Goal: Task Accomplishment & Management: Use online tool/utility

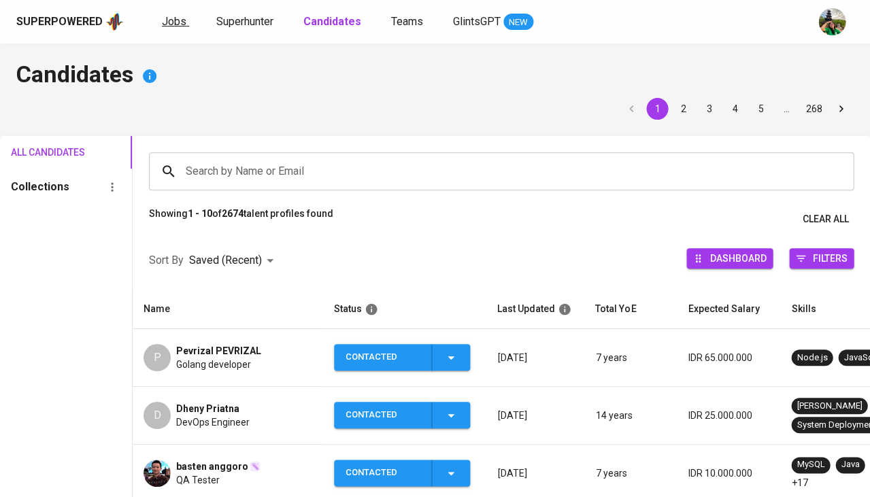
click at [162, 22] on span "Jobs" at bounding box center [174, 21] width 24 height 13
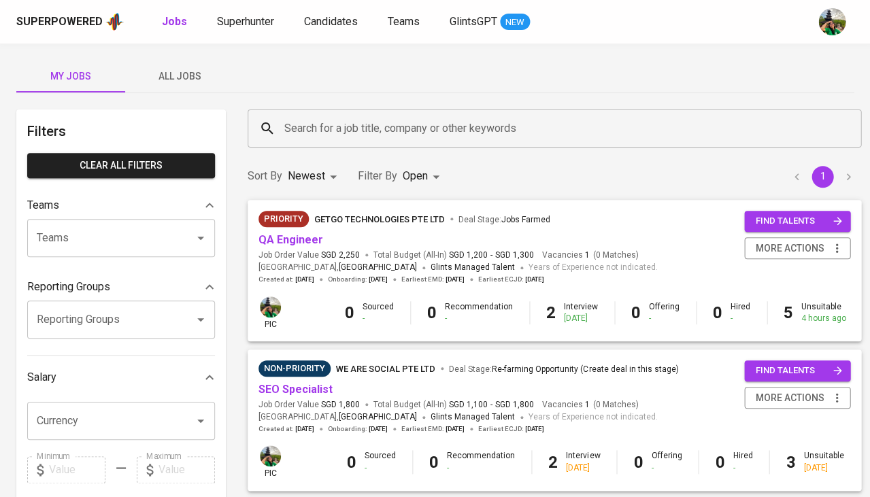
click at [182, 75] on span "All Jobs" at bounding box center [179, 76] width 93 height 17
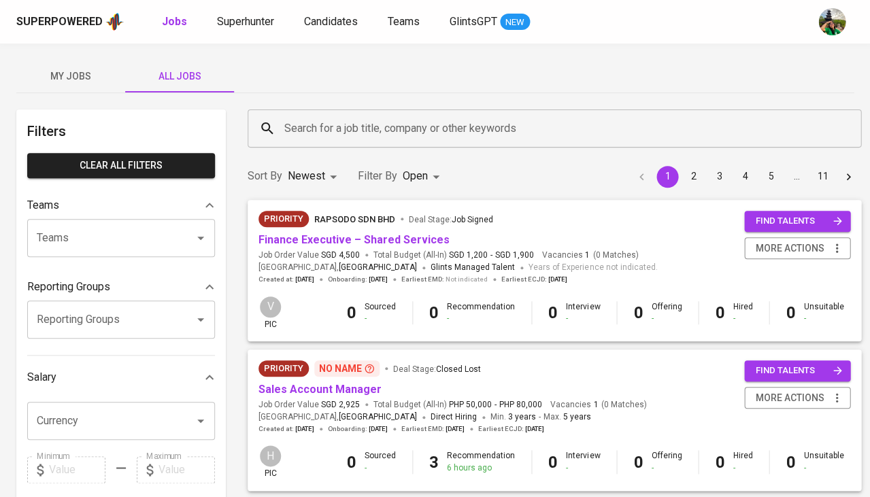
click at [335, 130] on input "Search for a job title, company or other keywords" at bounding box center [558, 129] width 554 height 26
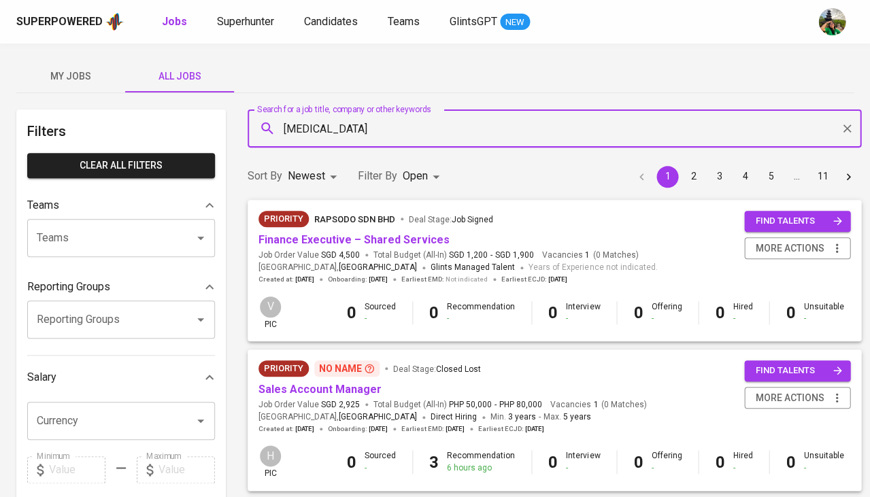
type input "meridia"
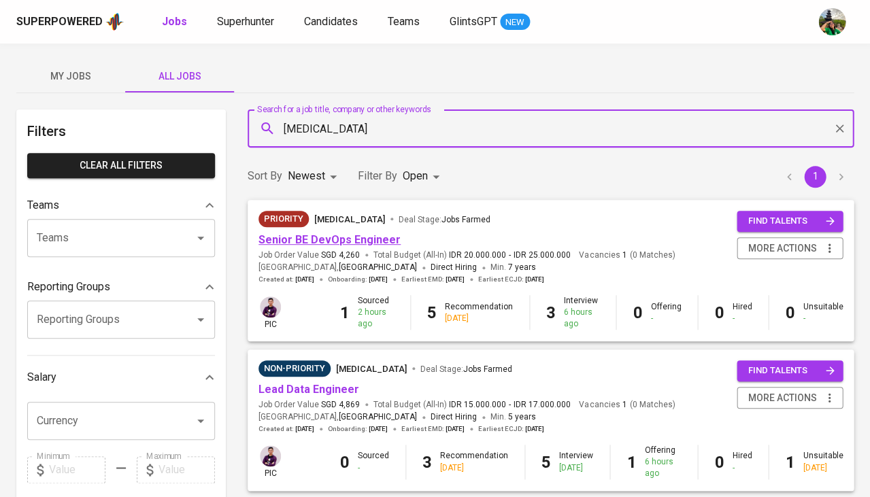
click at [316, 239] on link "Senior BE DevOps Engineer" at bounding box center [329, 239] width 142 height 13
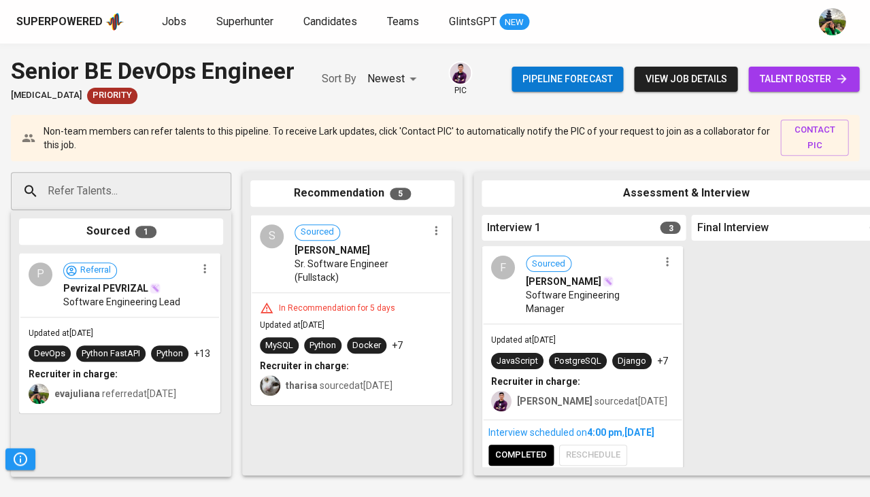
click at [794, 81] on span "talent roster" at bounding box center [803, 79] width 89 height 17
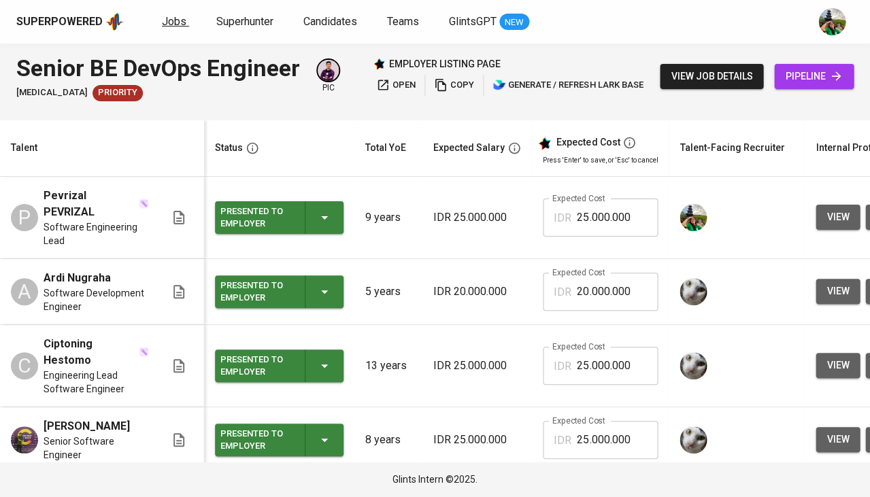
click at [164, 18] on span "Jobs" at bounding box center [174, 21] width 24 height 13
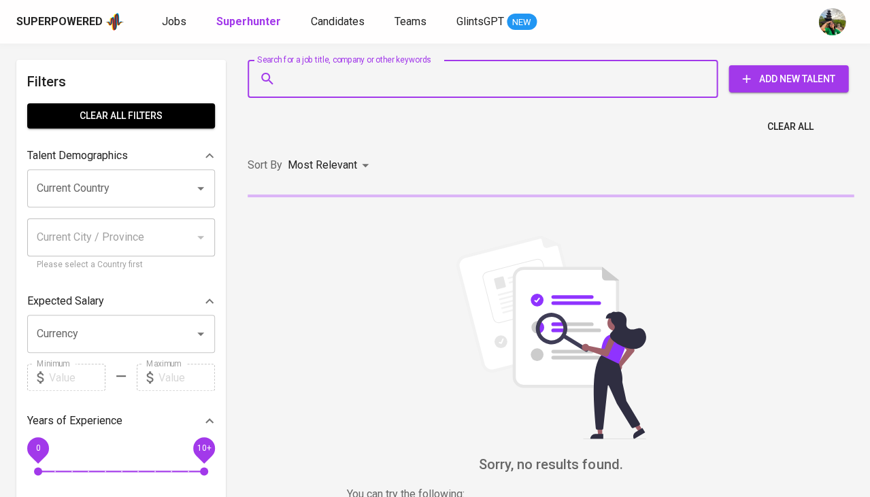
type input "Executive Assistant & IT Finance Coordinator"
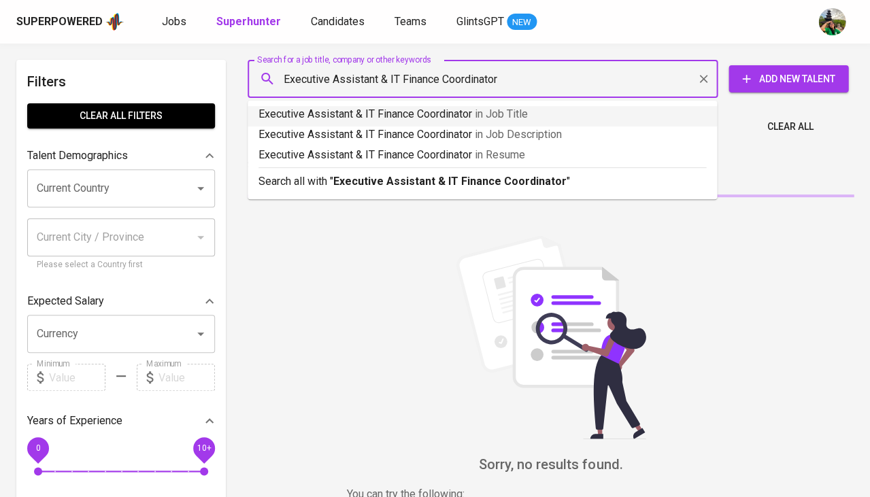
click at [375, 112] on p "Executive Assistant & IT Finance Coordinator in Job Title" at bounding box center [482, 114] width 448 height 16
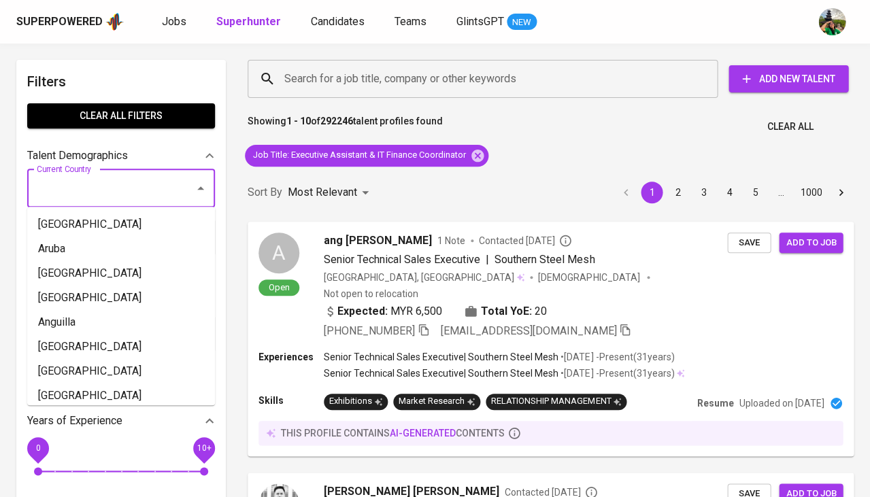
click at [109, 184] on input "Current Country" at bounding box center [101, 188] width 137 height 26
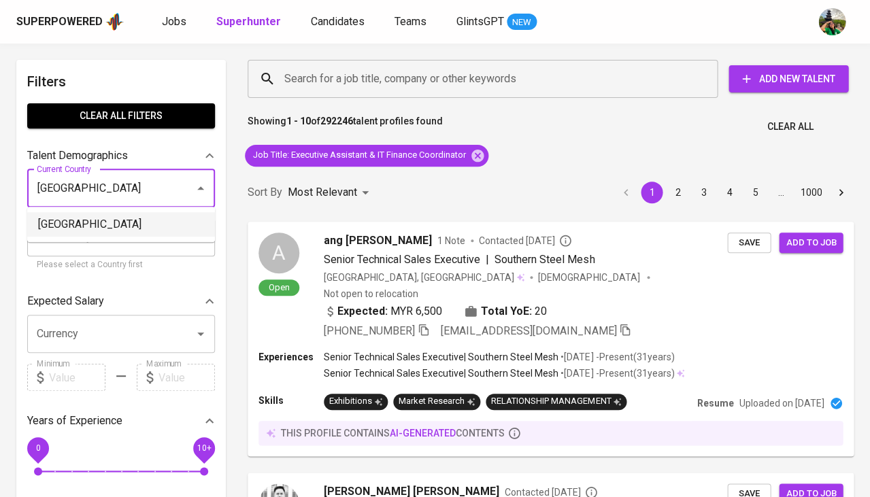
click at [112, 225] on li "Singapore" at bounding box center [121, 224] width 188 height 24
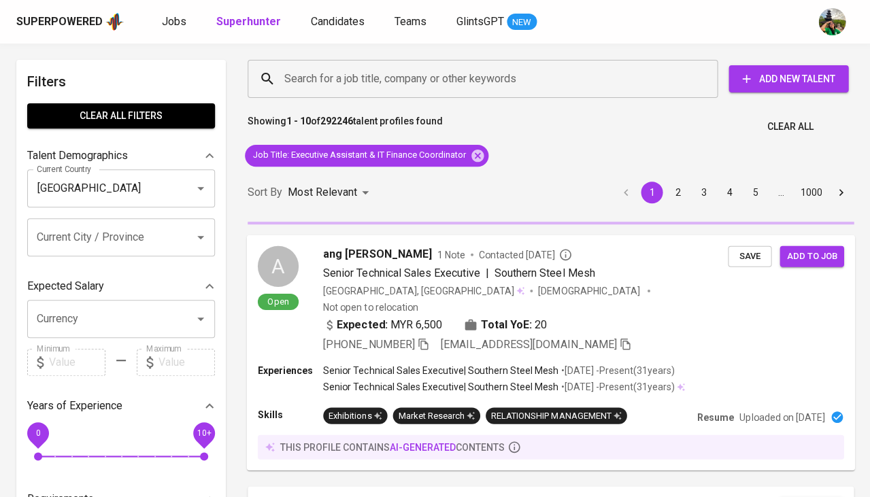
type input "[GEOGRAPHIC_DATA]"
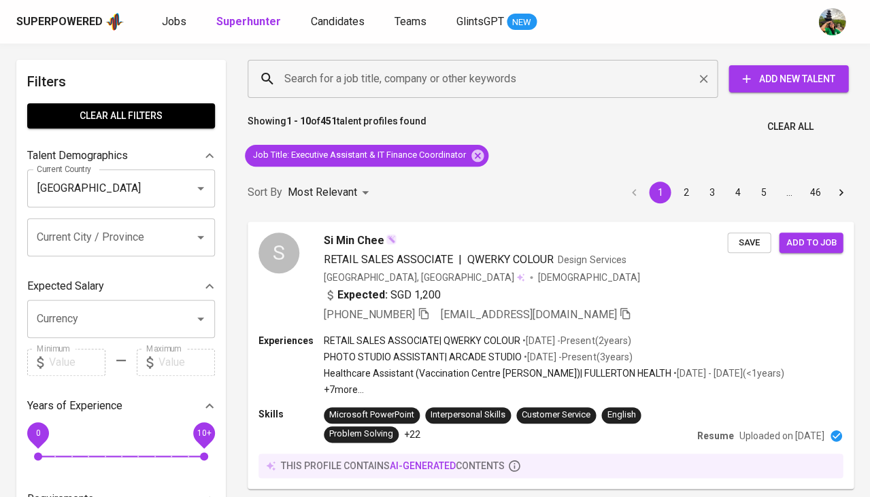
click at [352, 86] on input "Search for a job title, company or other keywords" at bounding box center [486, 79] width 410 height 26
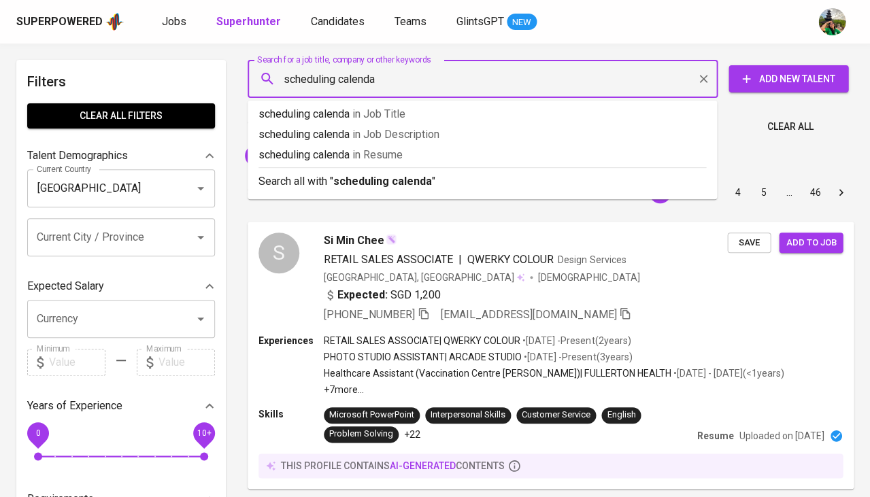
type input "scheduling calendar"
click at [350, 155] on p "scheduling calendar in Resume" at bounding box center [482, 155] width 448 height 16
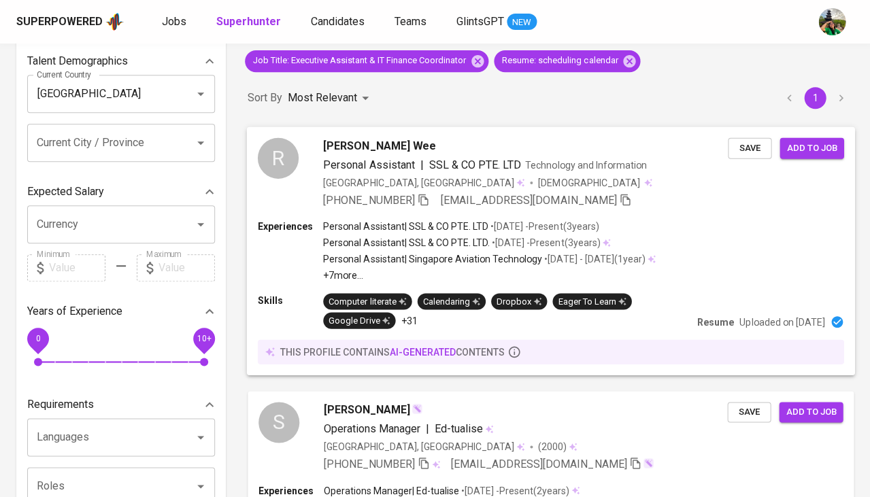
scroll to position [99, 0]
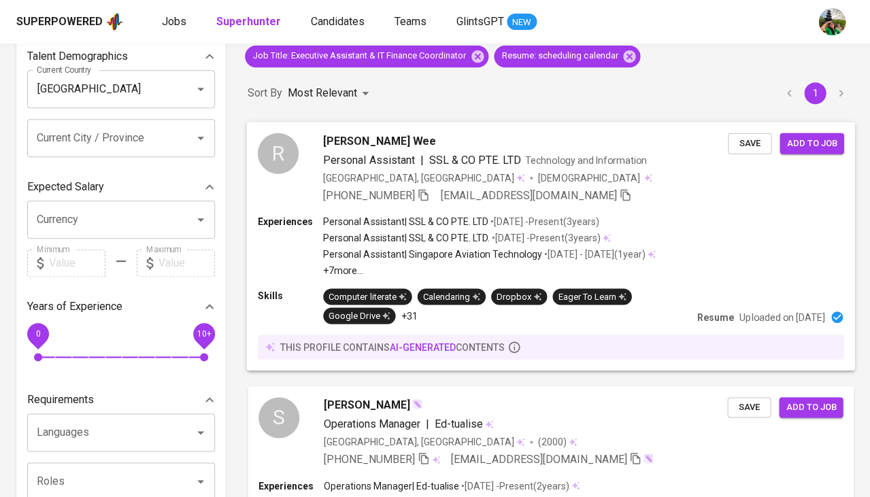
click at [342, 140] on span "Renise Wee" at bounding box center [379, 141] width 112 height 16
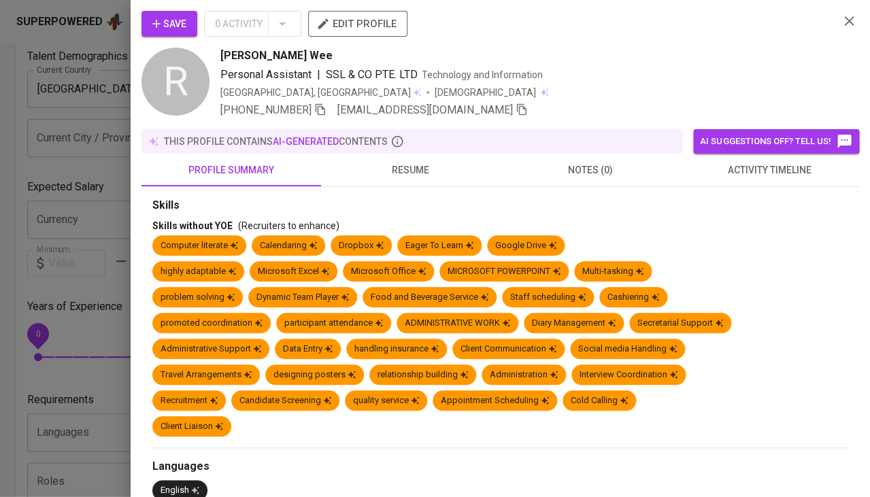
click at [407, 167] on span "resume" at bounding box center [410, 170] width 163 height 17
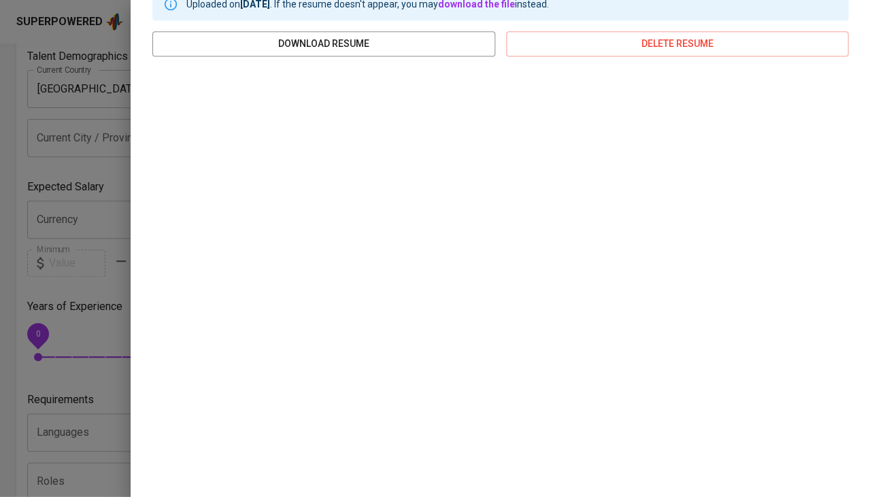
scroll to position [210, 0]
click at [97, 322] on div at bounding box center [435, 248] width 870 height 497
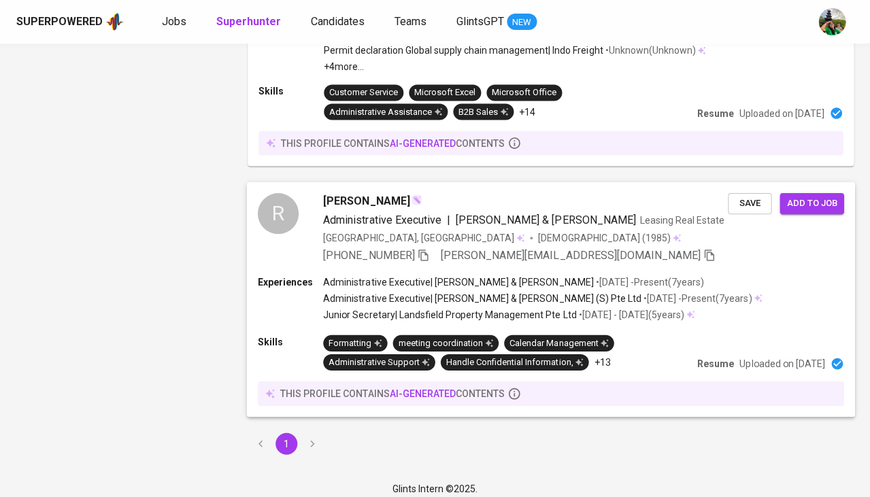
scroll to position [1668, 0]
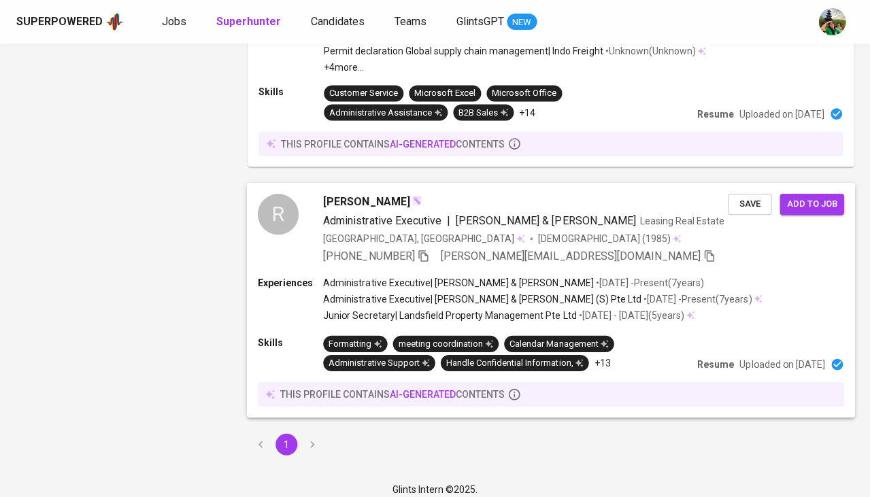
click at [334, 198] on span "Ruth Lee" at bounding box center [366, 202] width 86 height 16
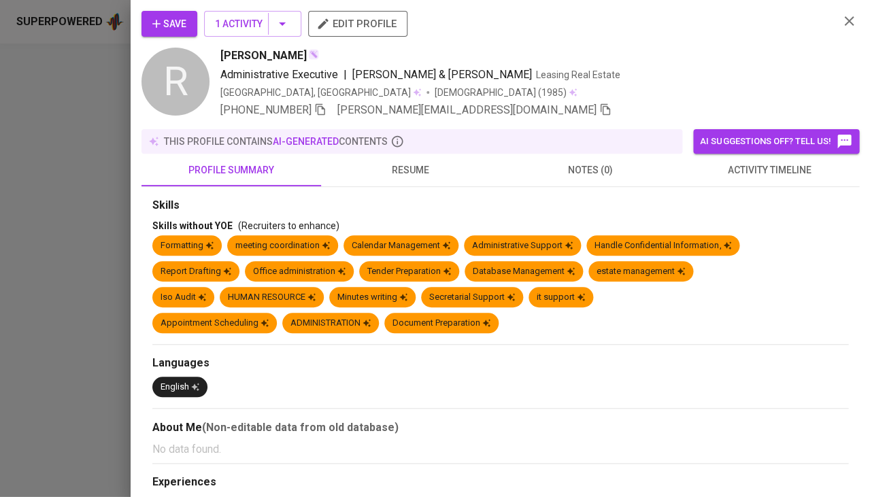
click at [412, 172] on span "resume" at bounding box center [410, 170] width 163 height 17
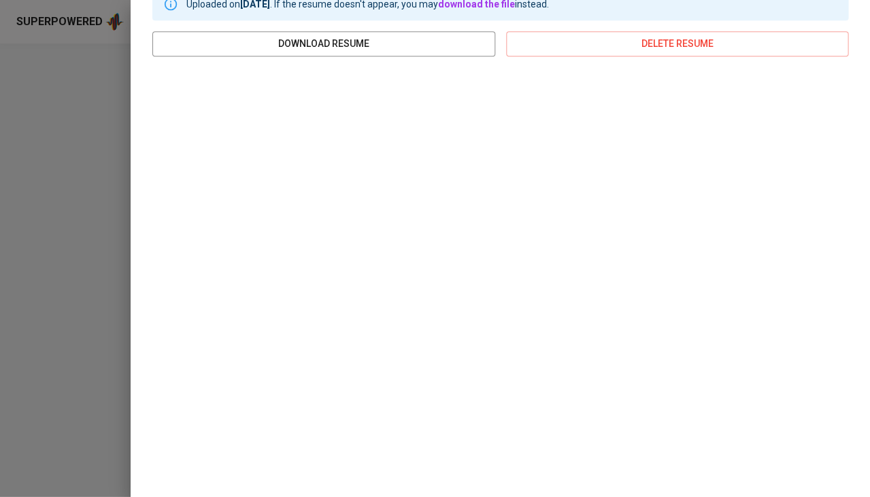
scroll to position [210, 0]
click at [9, 196] on div at bounding box center [435, 248] width 870 height 497
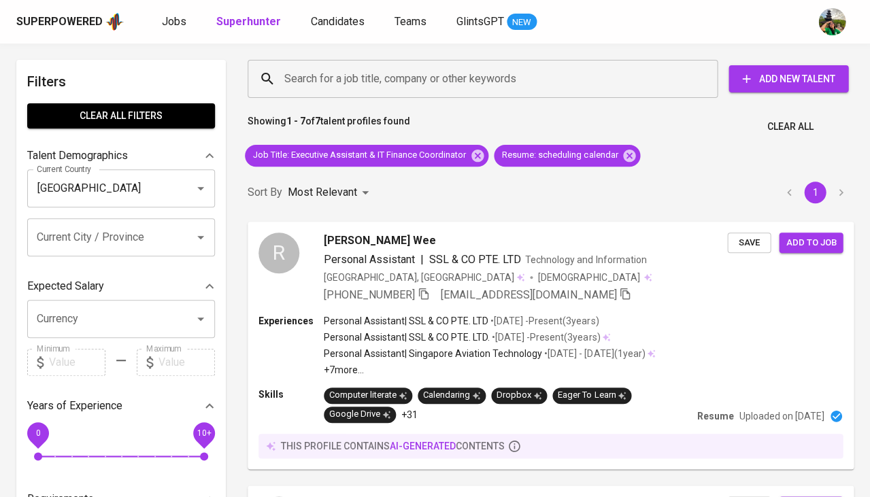
scroll to position [0, 0]
click at [784, 126] on span "Clear All" at bounding box center [790, 126] width 46 height 17
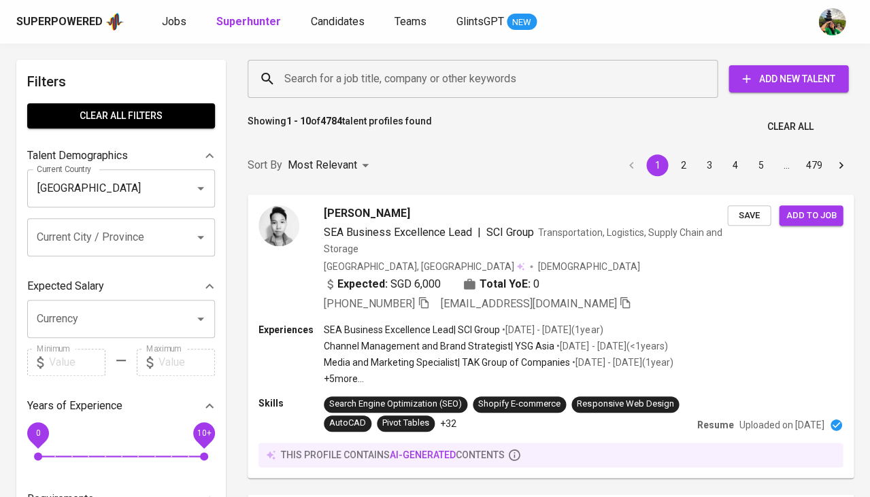
click at [320, 82] on input "Search for a job title, company or other keywords" at bounding box center [486, 79] width 410 height 26
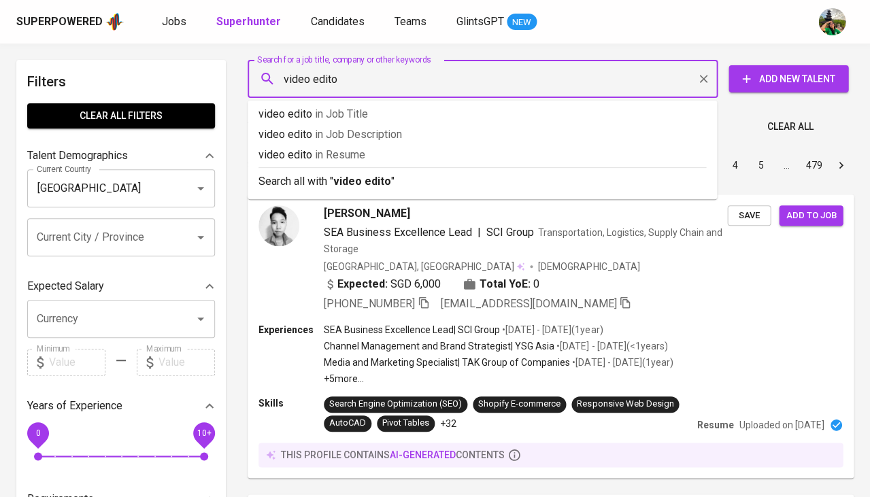
type input "video editor"
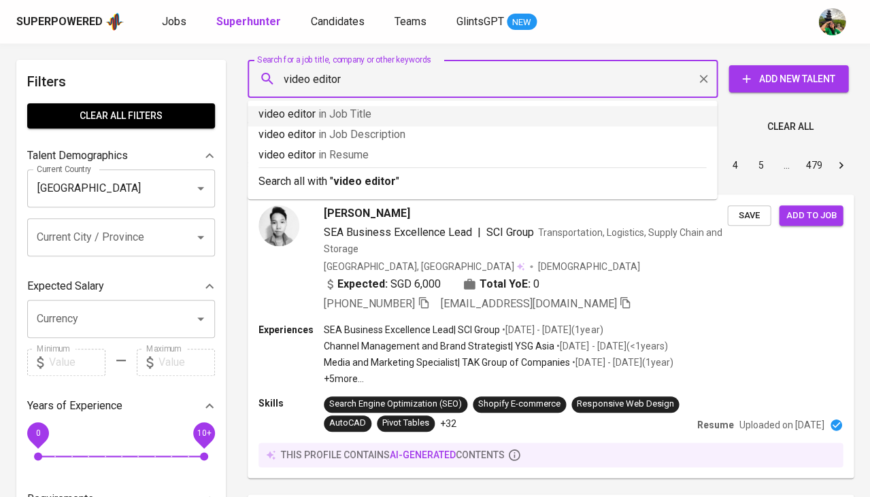
click at [338, 117] on span "in Job Title" at bounding box center [344, 113] width 53 height 13
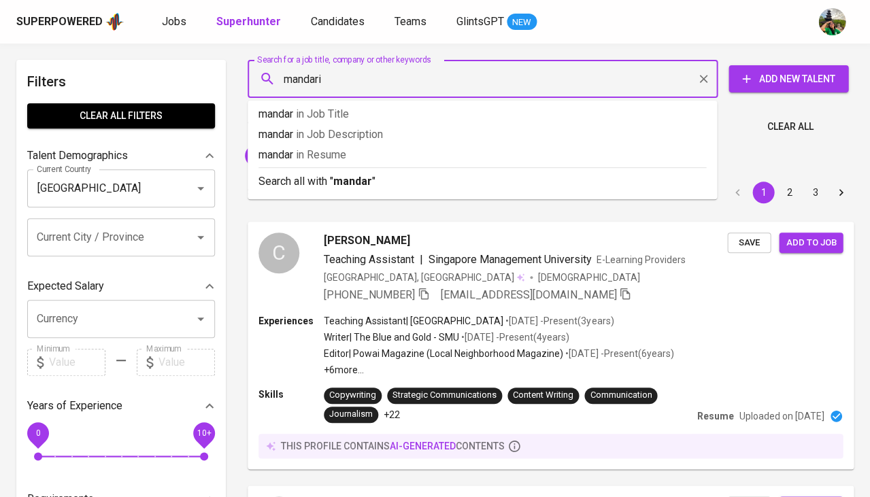
type input "mandarin"
click at [412, 150] on p "mandarin in Resume" at bounding box center [482, 155] width 448 height 16
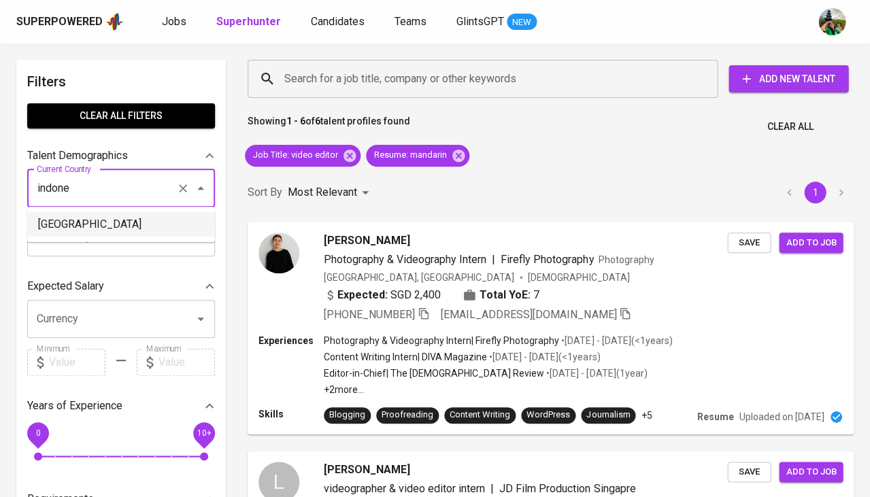
click at [113, 220] on li "[GEOGRAPHIC_DATA]" at bounding box center [121, 224] width 188 height 24
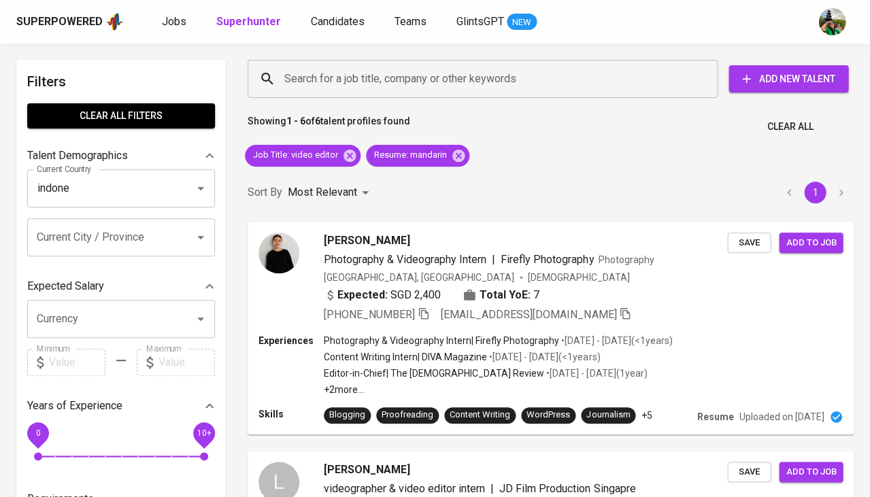
type input "[GEOGRAPHIC_DATA]"
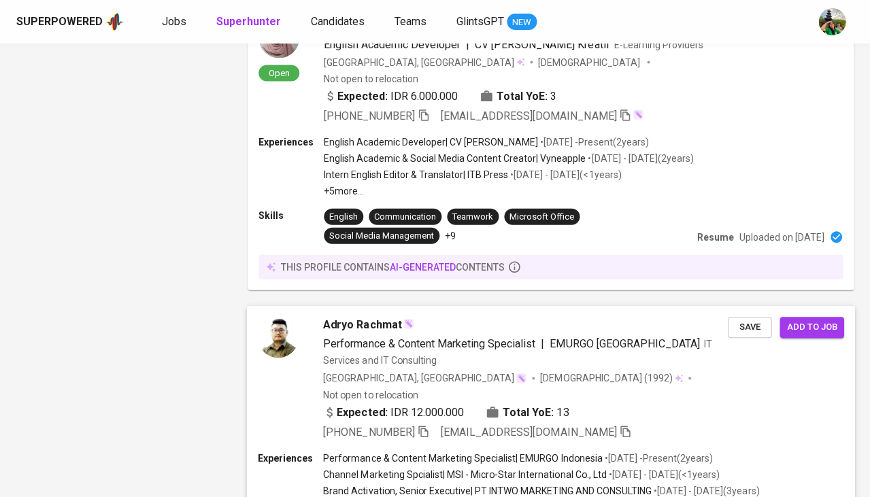
scroll to position [1770, 0]
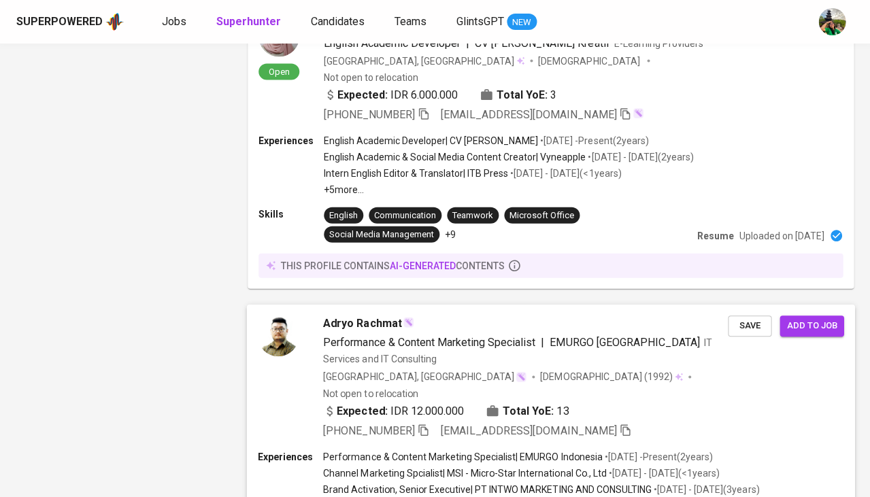
click at [358, 316] on span "Adryo Rachmat" at bounding box center [362, 324] width 78 height 16
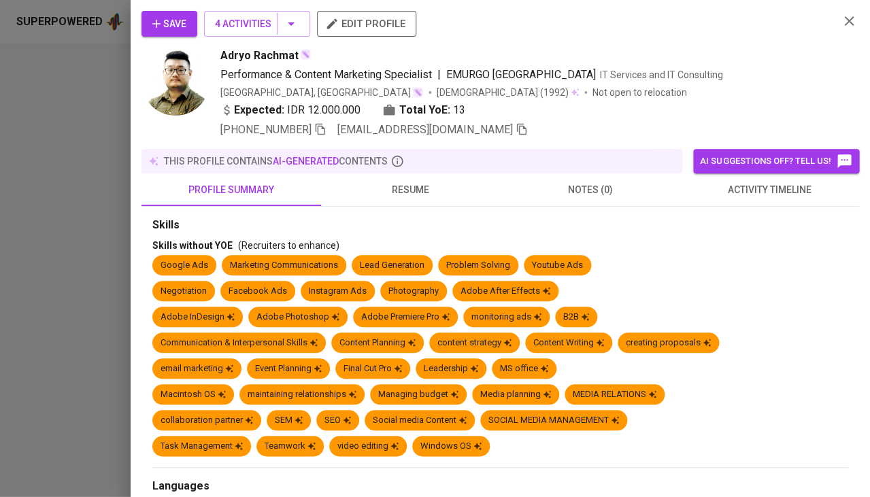
click at [411, 190] on span "resume" at bounding box center [410, 190] width 163 height 17
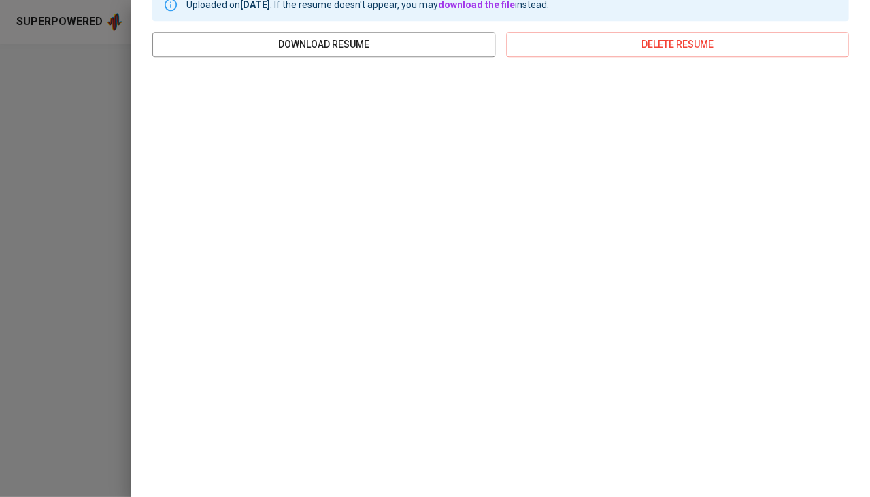
scroll to position [226, 0]
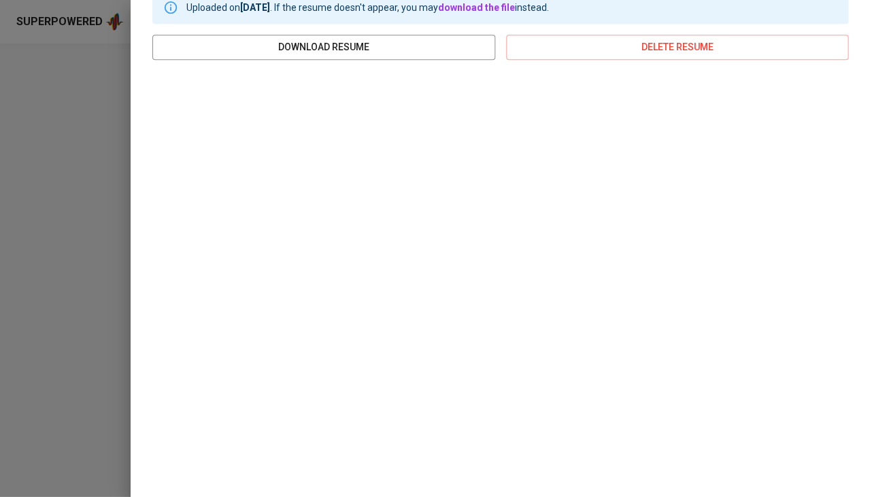
click at [83, 283] on div at bounding box center [435, 248] width 870 height 497
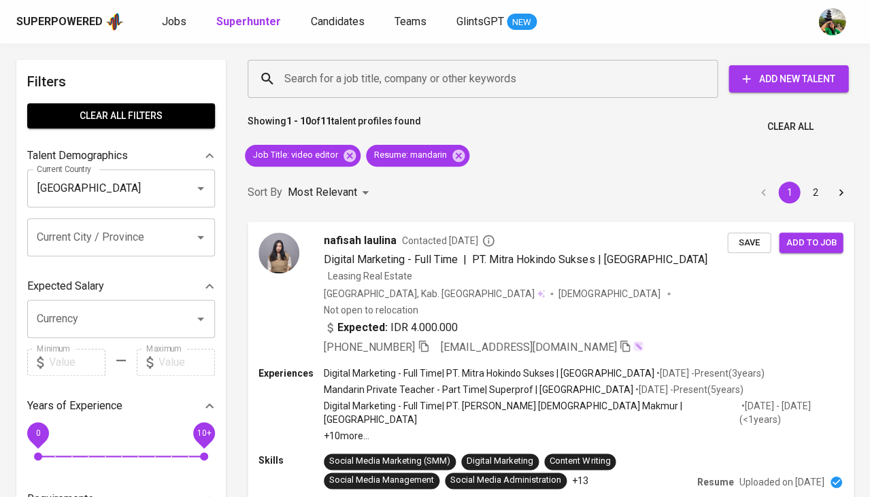
scroll to position [0, 0]
click at [346, 152] on icon at bounding box center [349, 155] width 15 height 15
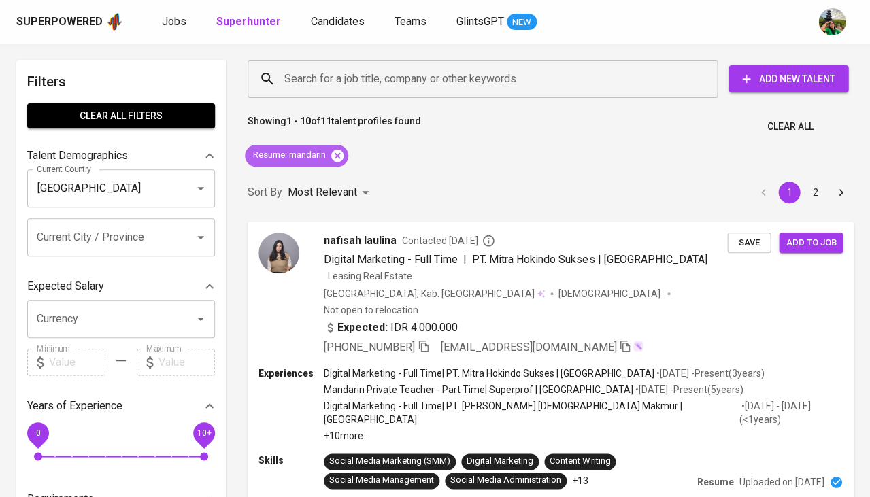
click at [344, 152] on icon at bounding box center [337, 155] width 15 height 15
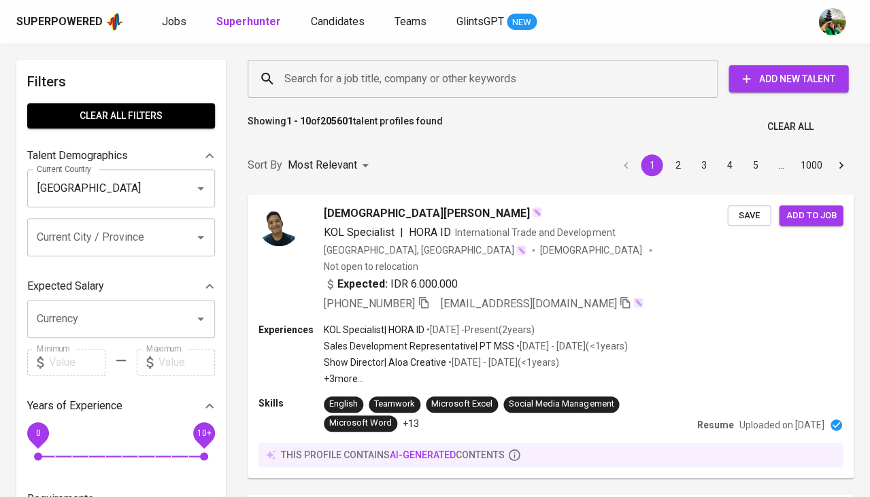
click at [330, 82] on input "Search for a job title, company or other keywords" at bounding box center [486, 79] width 410 height 26
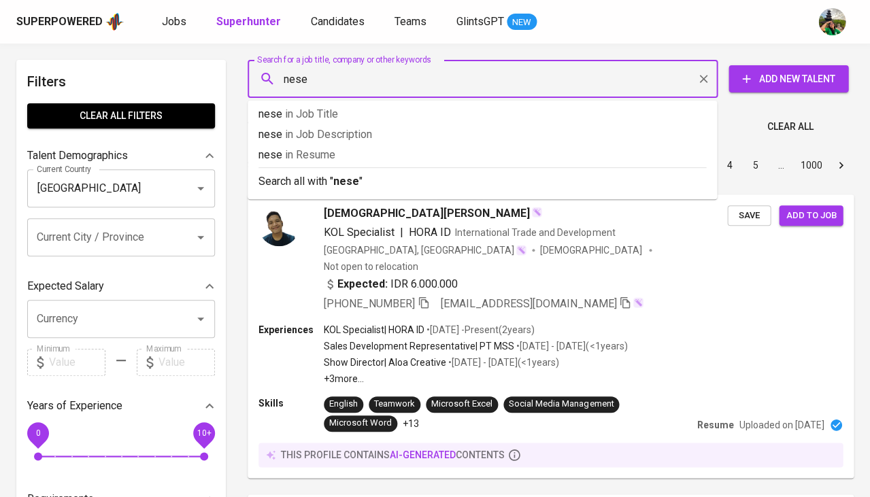
type input "h"
type input "chinese"
click at [369, 156] on p "chinese in Resume" at bounding box center [482, 155] width 448 height 16
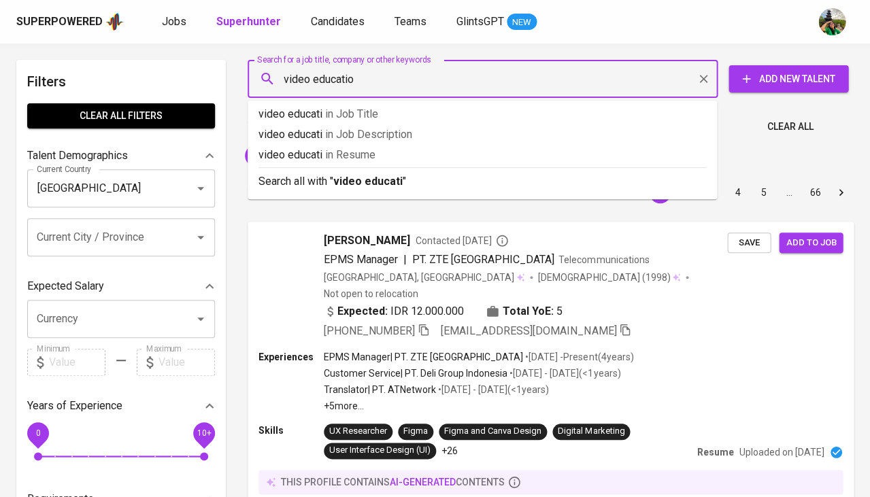
type input "video education"
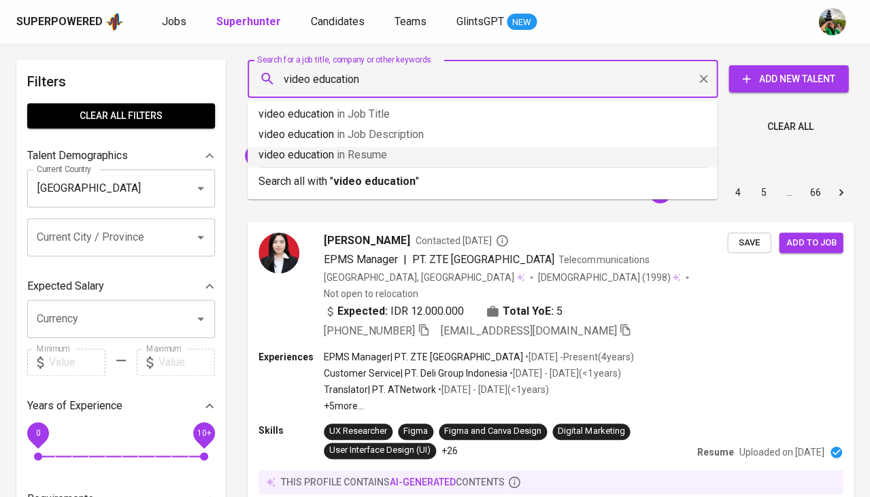
click at [377, 150] on span "in Resume" at bounding box center [362, 154] width 50 height 13
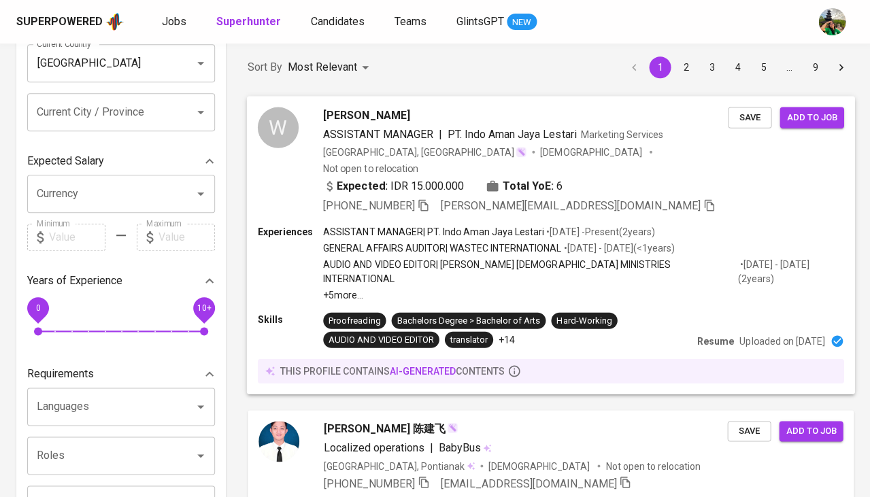
scroll to position [129, 0]
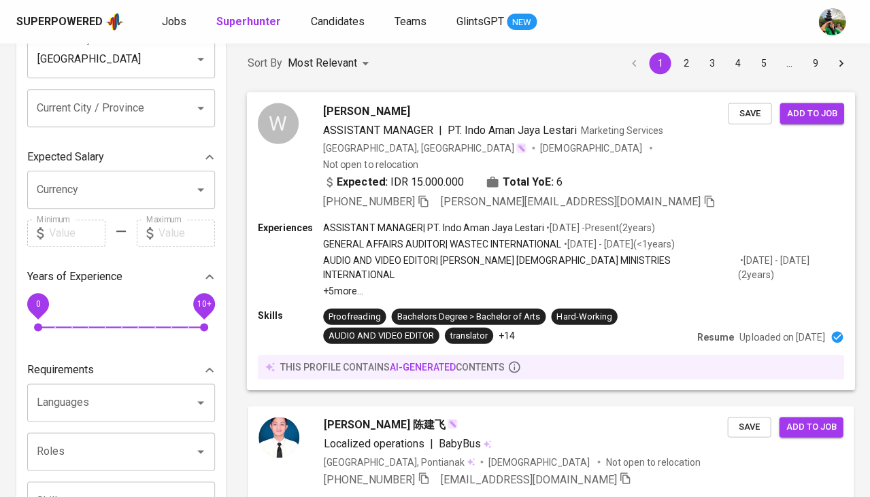
click at [363, 113] on span "[PERSON_NAME]" at bounding box center [366, 111] width 86 height 16
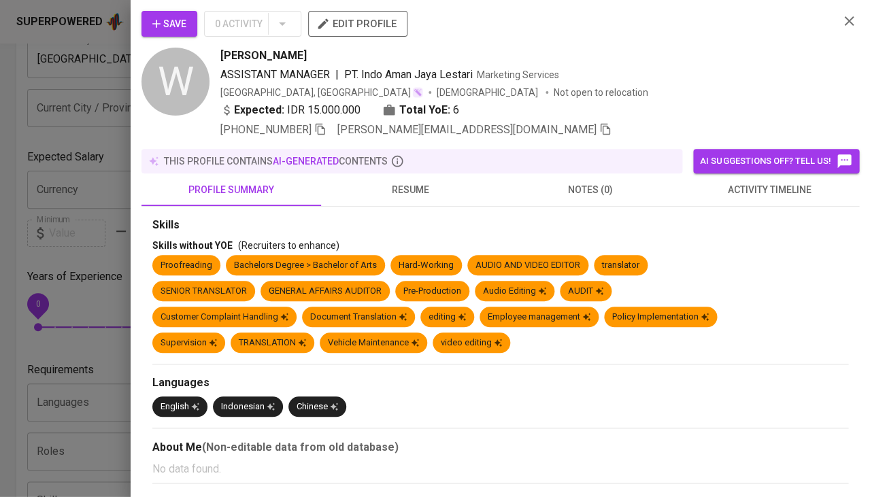
click at [412, 197] on button "resume" at bounding box center [411, 189] width 180 height 33
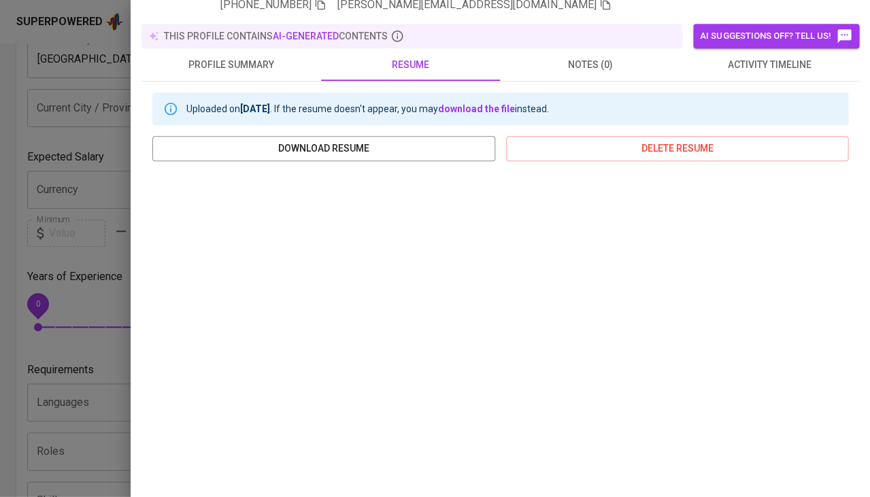
scroll to position [0, 0]
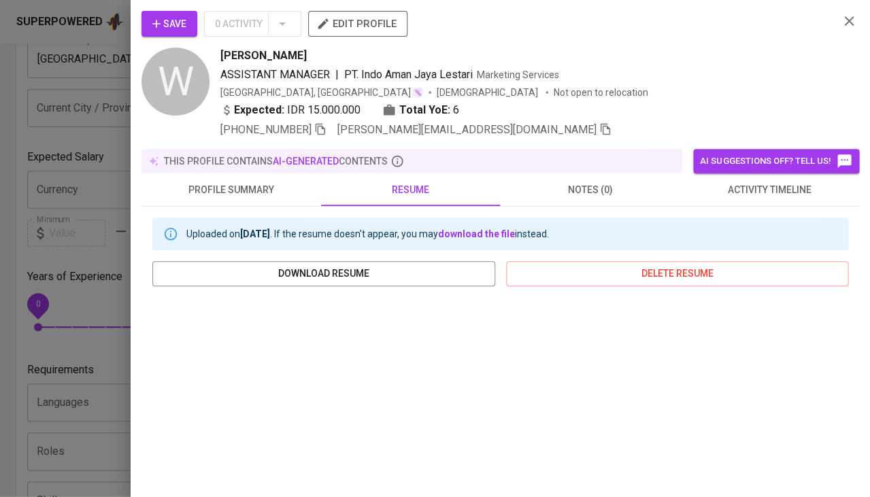
click at [229, 193] on span "profile summary" at bounding box center [231, 190] width 163 height 17
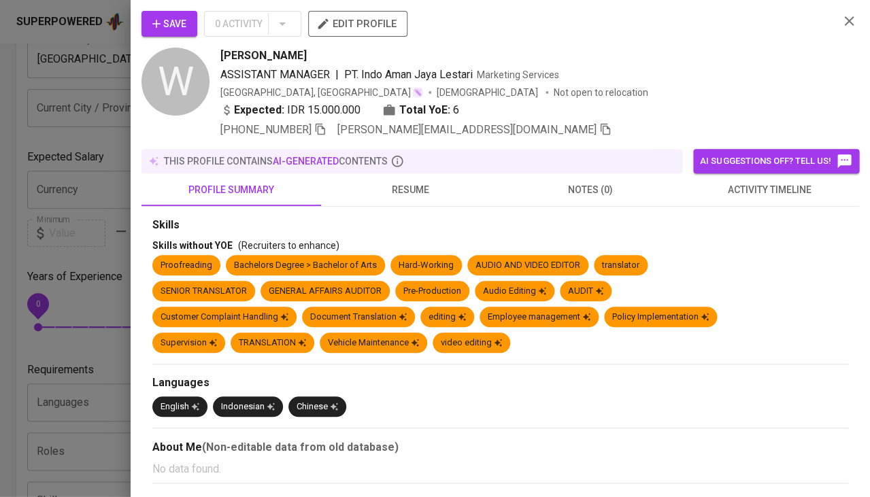
click at [275, 59] on span "[PERSON_NAME]" at bounding box center [263, 56] width 86 height 16
copy span "[PERSON_NAME]"
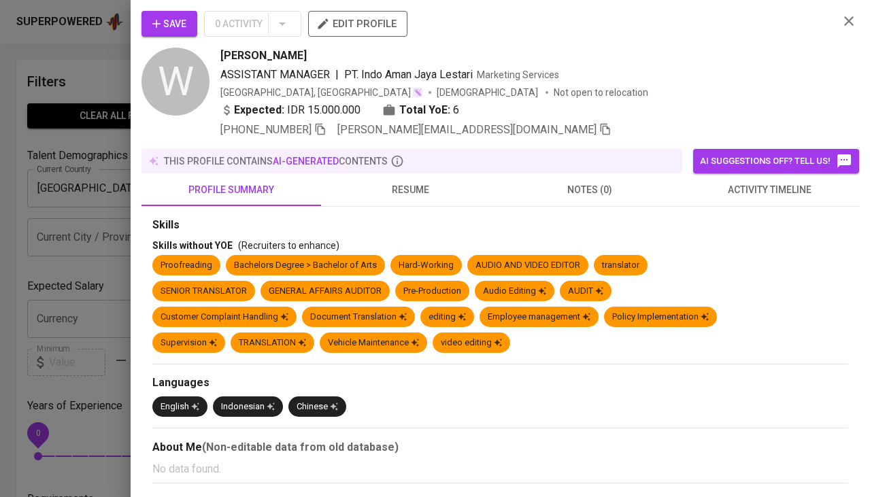
scroll to position [130, 0]
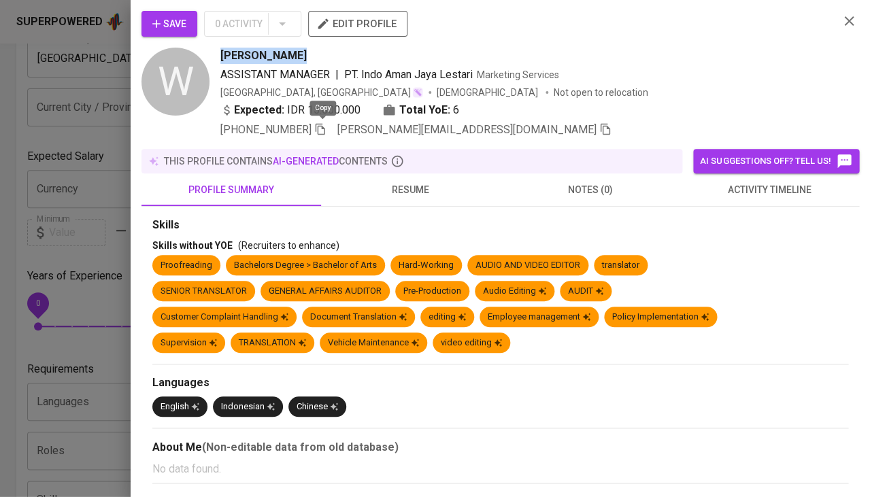
click at [322, 131] on icon "button" at bounding box center [320, 129] width 12 height 12
click at [167, 22] on span "Save" at bounding box center [169, 24] width 34 height 17
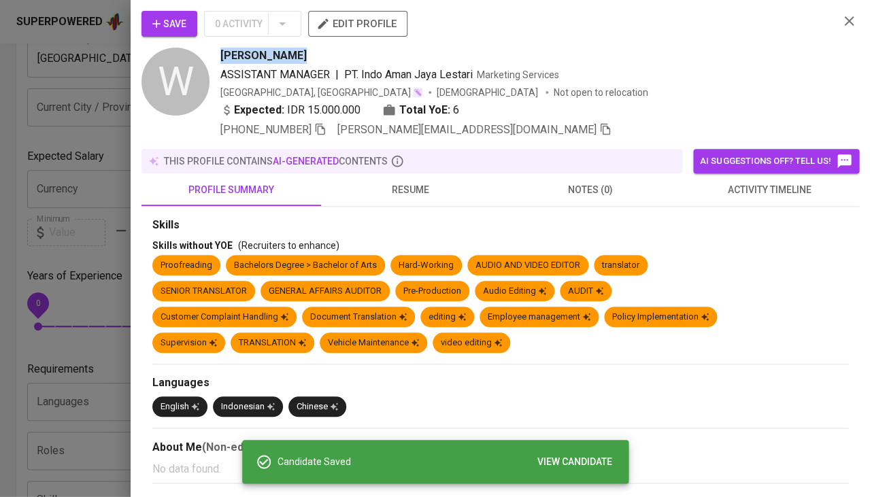
click at [78, 295] on div at bounding box center [435, 248] width 870 height 497
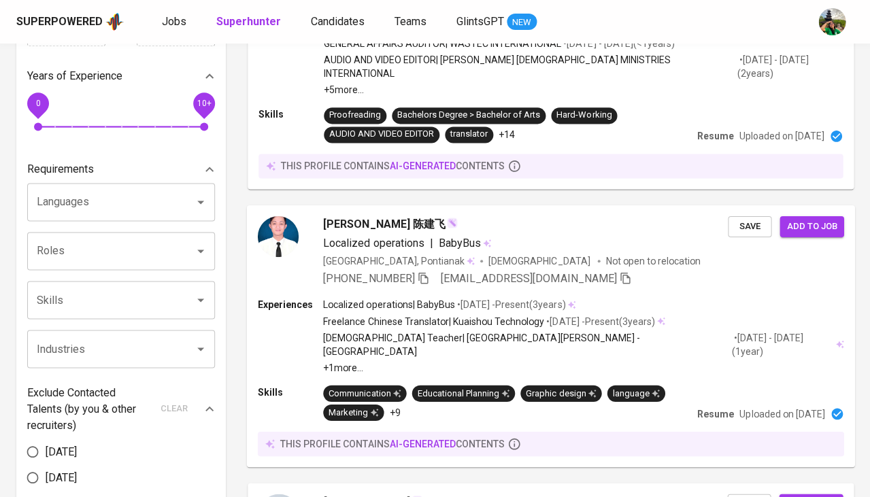
scroll to position [358, 0]
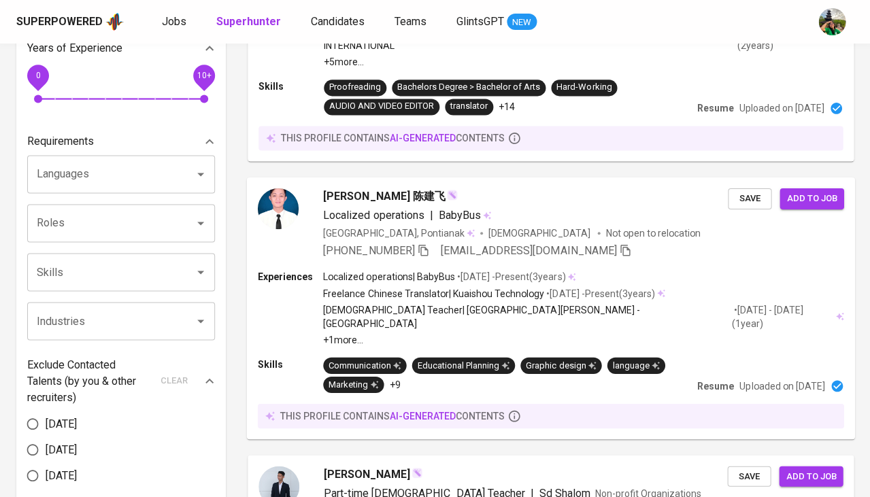
click at [371, 188] on span "Indra Gunawan 陈建飞" at bounding box center [384, 196] width 122 height 16
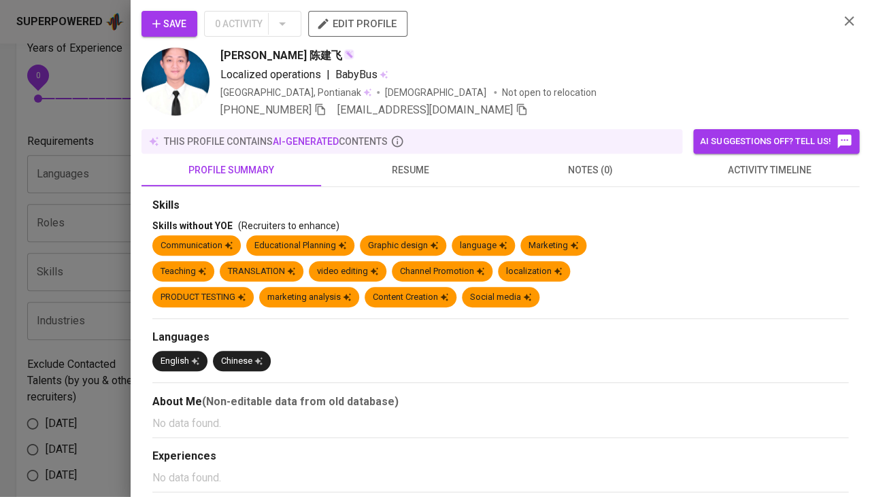
click at [756, 171] on span "activity timeline" at bounding box center [769, 170] width 163 height 17
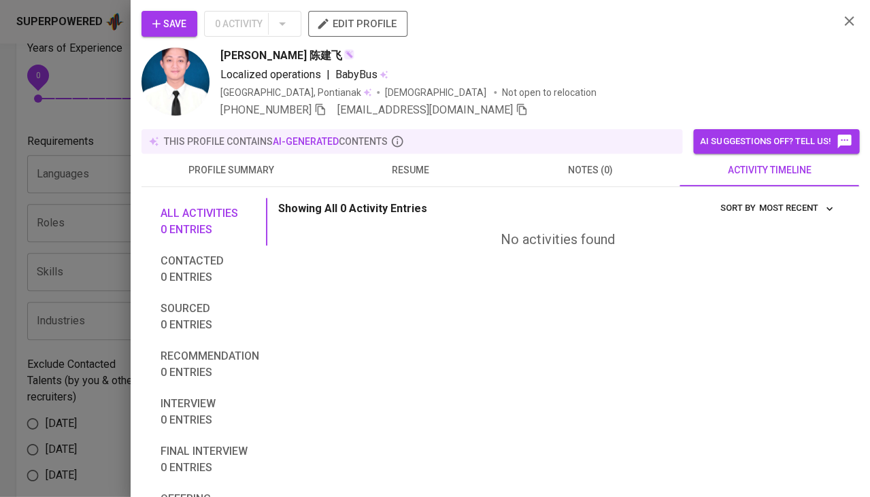
scroll to position [84, 0]
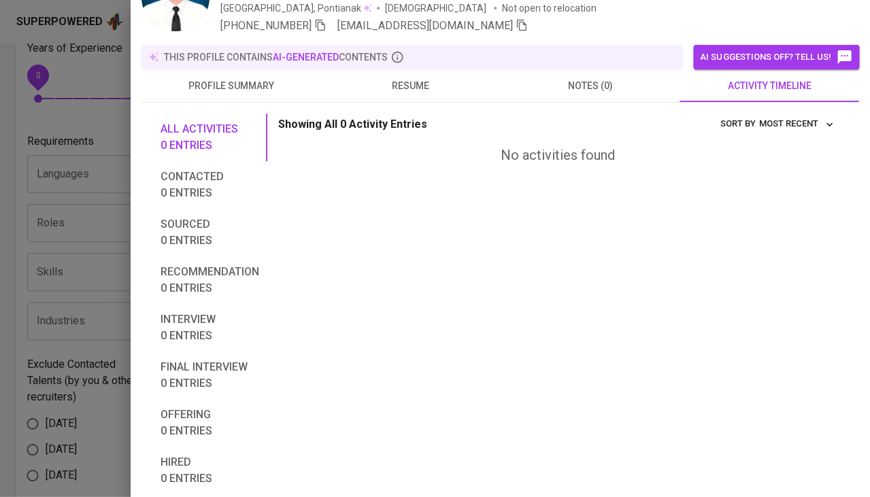
click at [422, 78] on span "resume" at bounding box center [410, 86] width 163 height 17
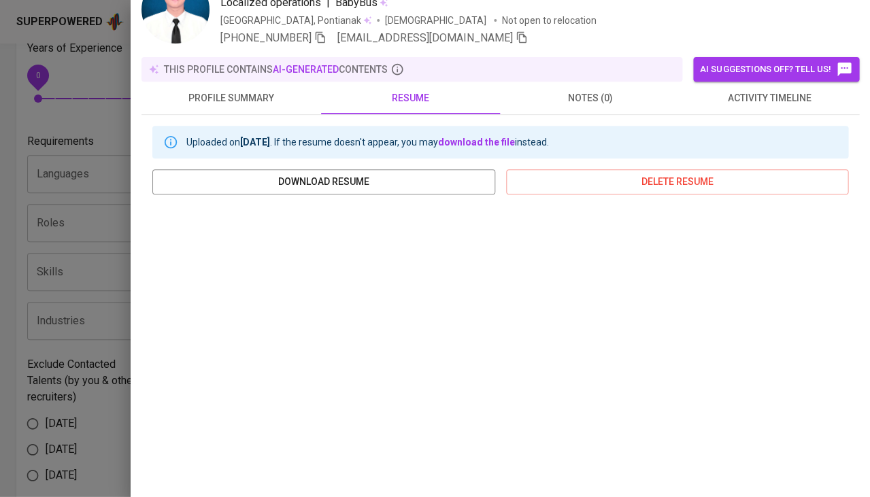
scroll to position [0, 0]
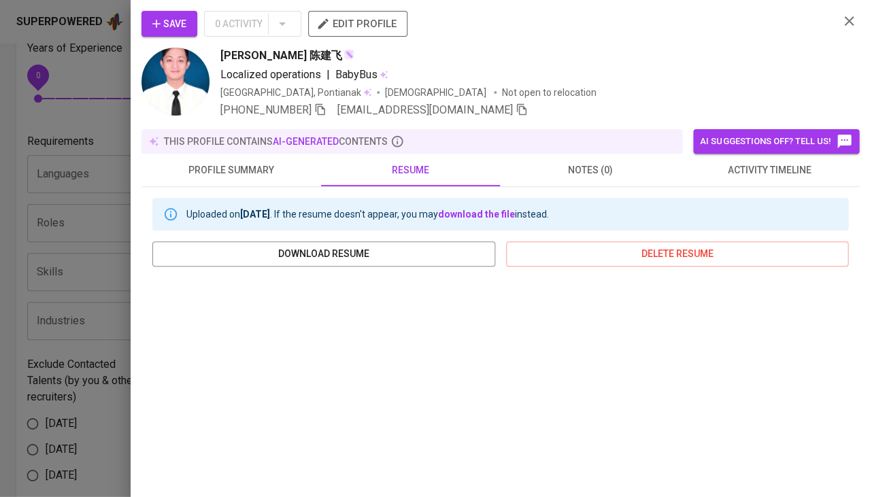
click at [267, 56] on span "Indra Gunawan 陈建飞" at bounding box center [281, 56] width 122 height 16
copy span "Indra Gunawan 陈建飞"
click at [77, 274] on div at bounding box center [435, 248] width 870 height 497
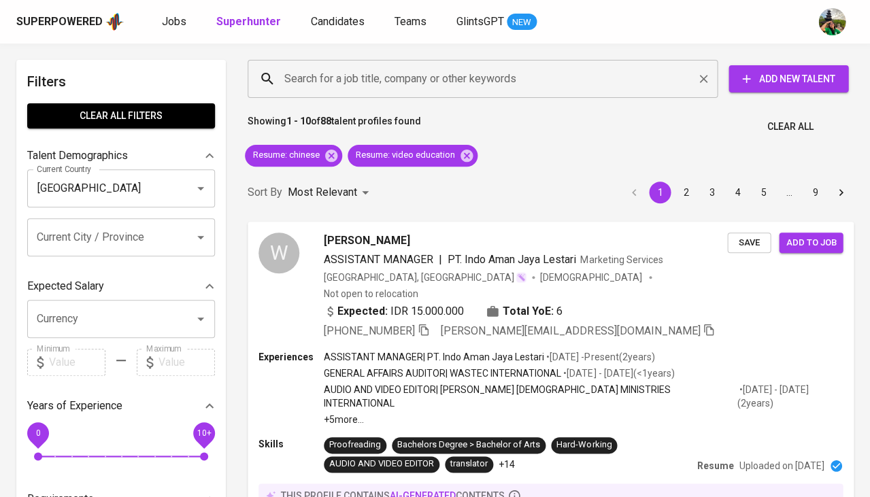
click at [363, 81] on input "Search for a job title, company or other keywords" at bounding box center [486, 79] width 410 height 26
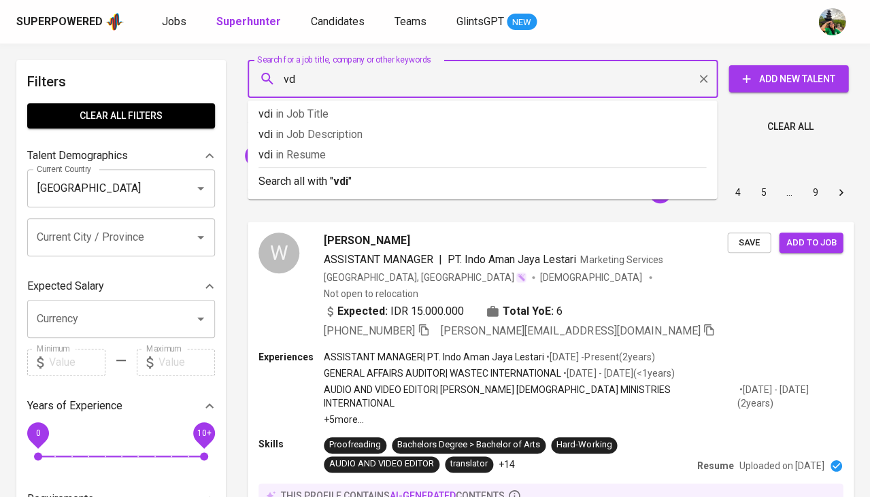
type input "v"
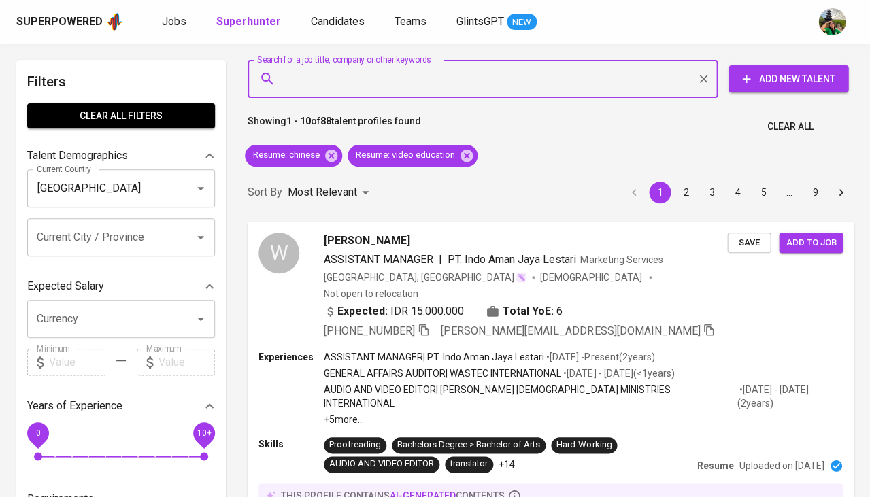
type input "c"
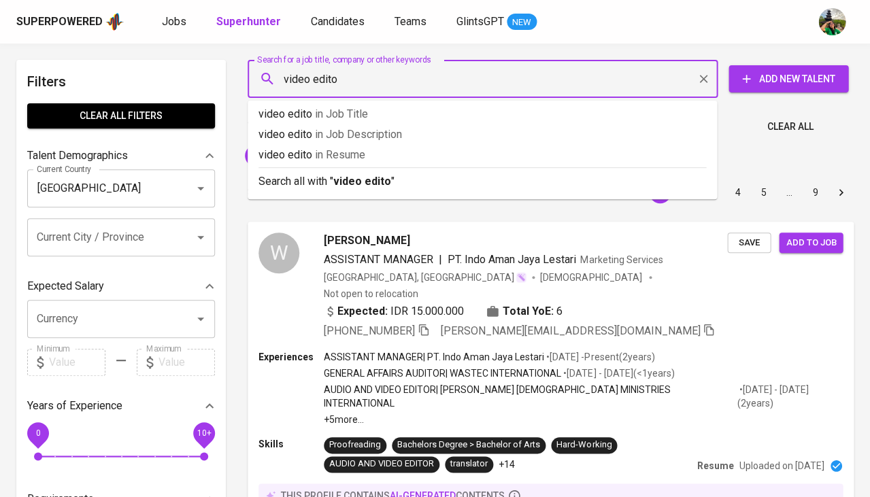
type input "video editor"
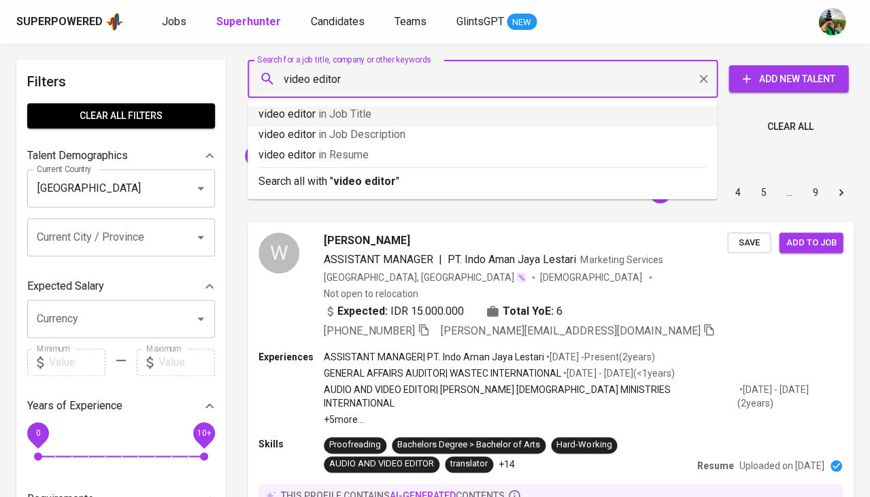
click at [377, 119] on p "video editor in Job Title" at bounding box center [482, 114] width 448 height 16
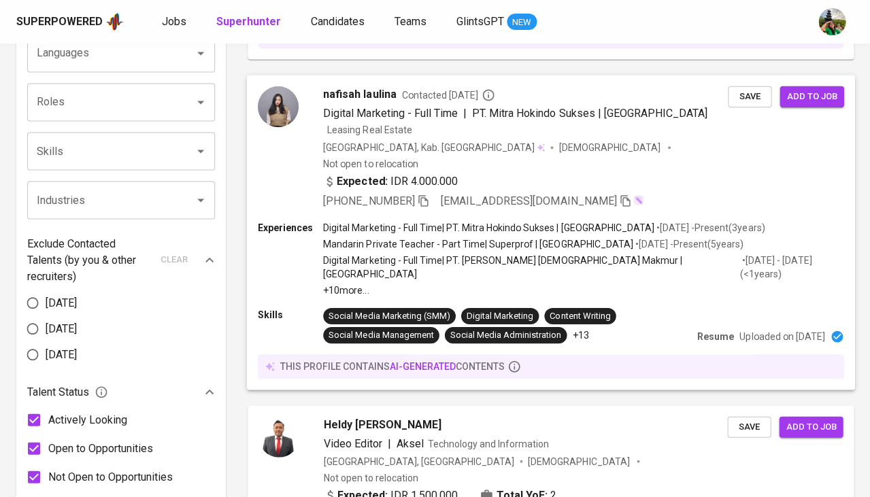
scroll to position [543, 0]
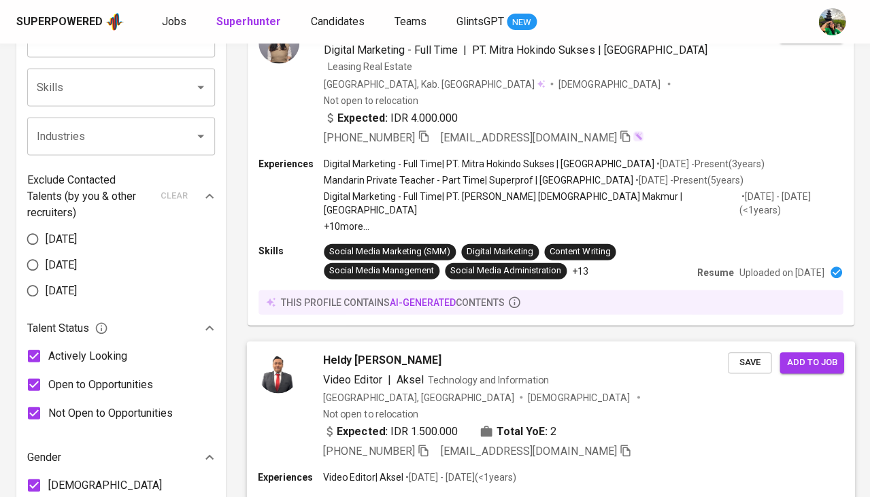
click at [377, 352] on span "Heldy [PERSON_NAME]" at bounding box center [382, 360] width 118 height 16
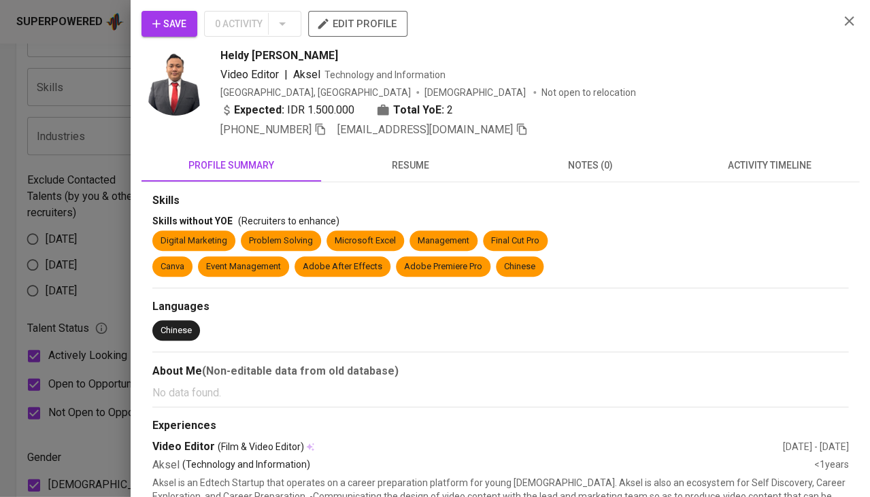
click at [748, 163] on span "activity timeline" at bounding box center [769, 165] width 163 height 17
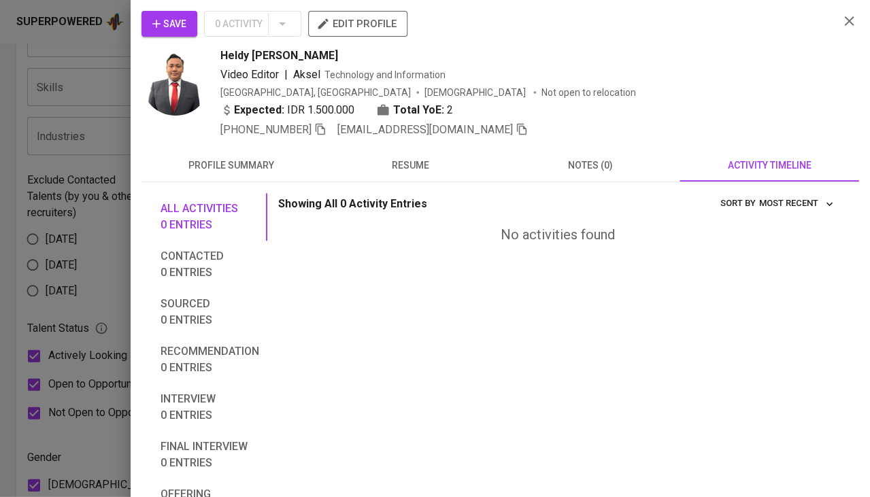
click at [414, 167] on span "resume" at bounding box center [410, 165] width 163 height 17
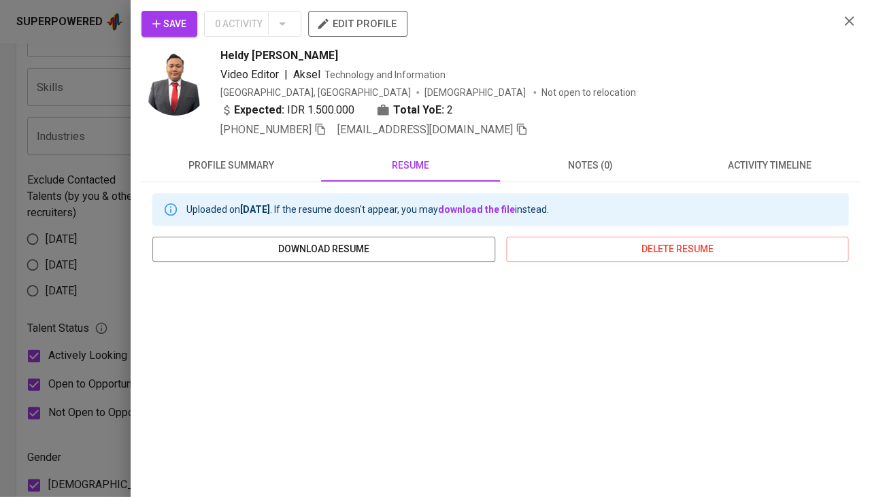
scroll to position [0, 0]
drag, startPoint x: 222, startPoint y: 50, endPoint x: 426, endPoint y: 61, distance: 204.3
click at [426, 61] on div "Heldy [PERSON_NAME]" at bounding box center [523, 56] width 607 height 16
copy span "Heldy [PERSON_NAME]"
click at [97, 297] on div at bounding box center [435, 248] width 870 height 497
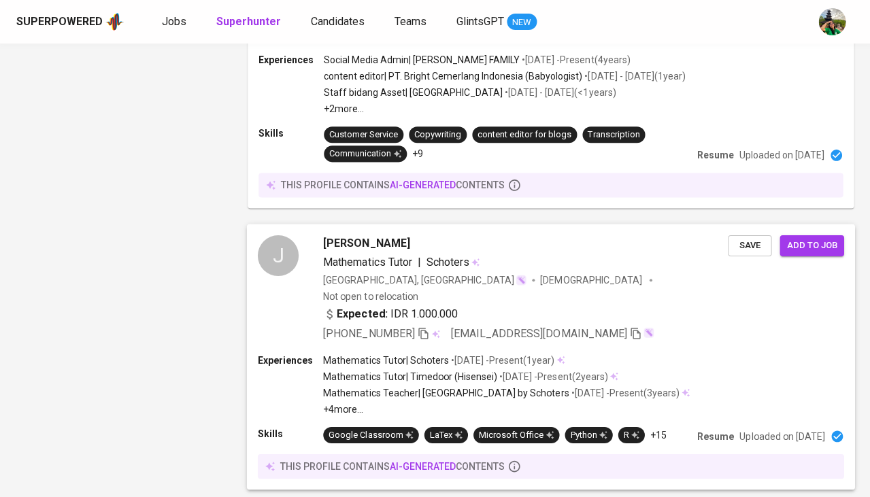
scroll to position [1592, 0]
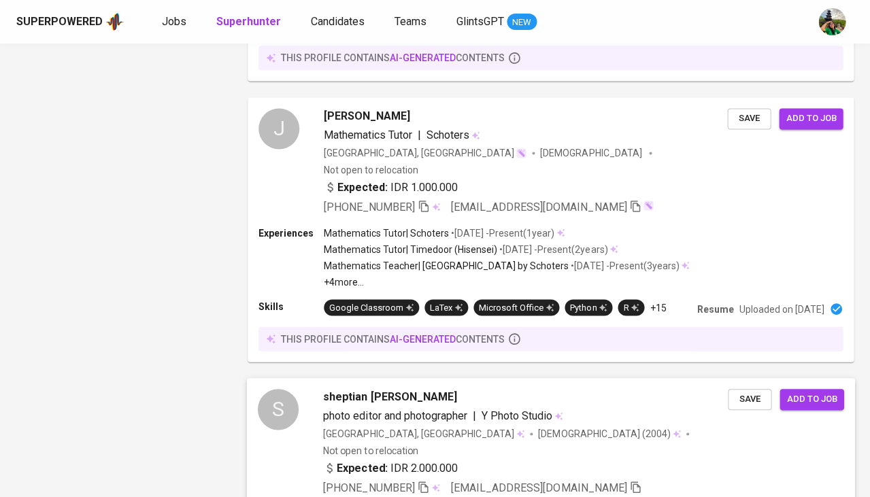
click at [371, 409] on span "photo editor and photographer" at bounding box center [395, 415] width 144 height 13
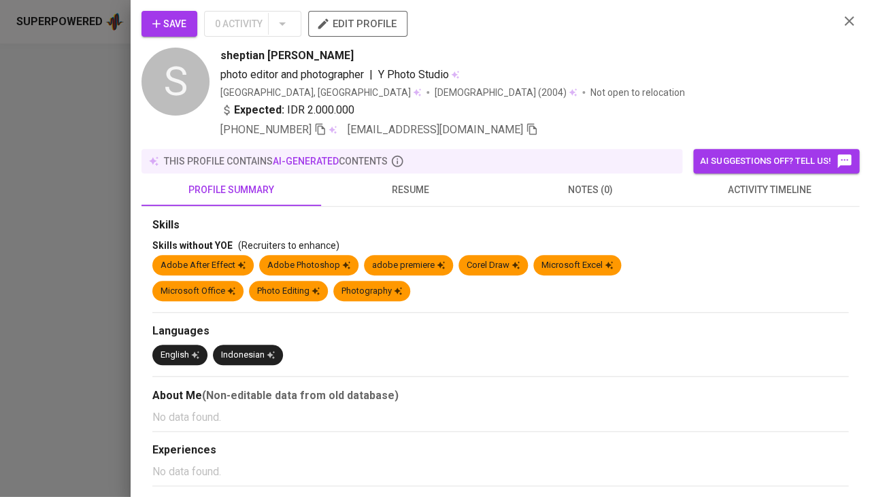
click at [811, 194] on span "activity timeline" at bounding box center [769, 190] width 163 height 17
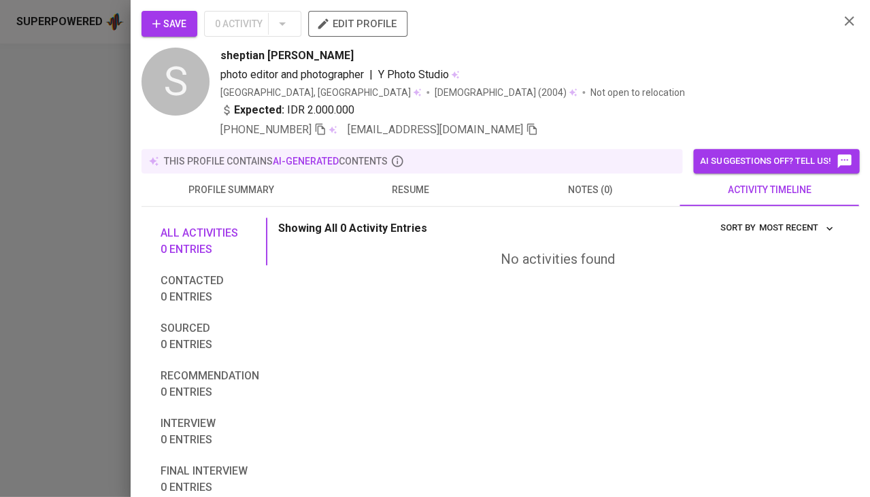
click at [420, 192] on span "resume" at bounding box center [410, 190] width 163 height 17
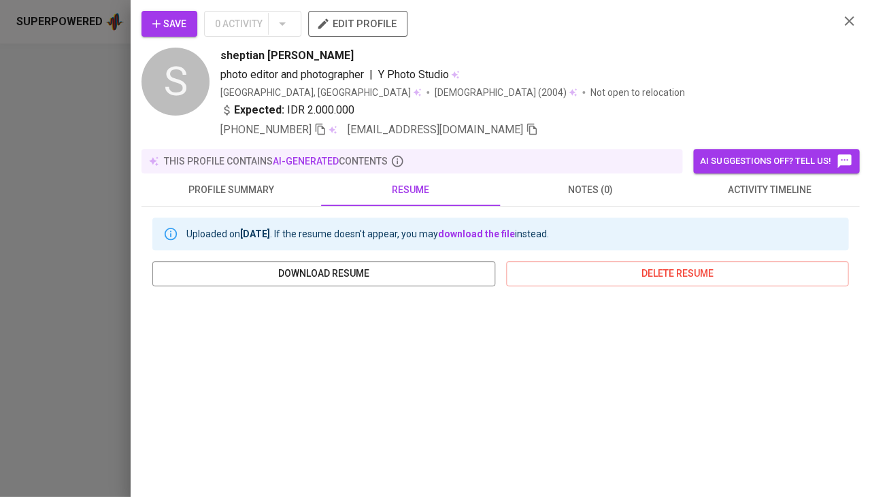
scroll to position [203, 0]
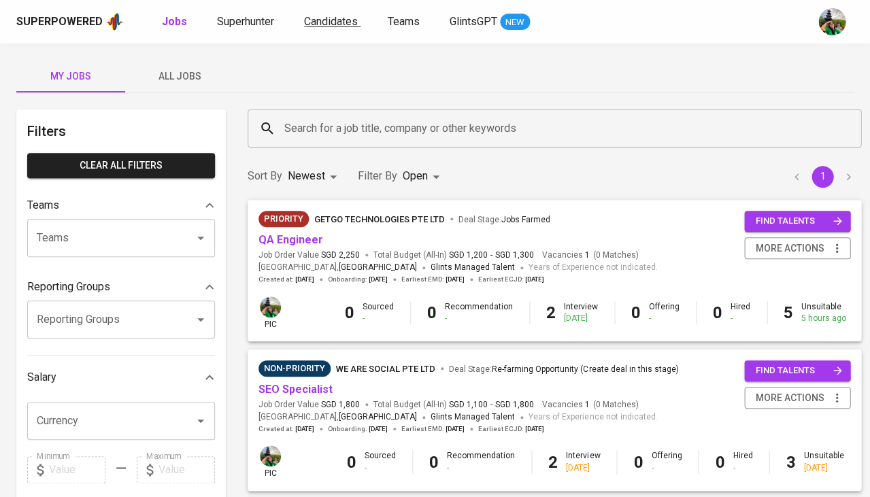
click at [324, 23] on span "Candidates" at bounding box center [331, 21] width 54 height 13
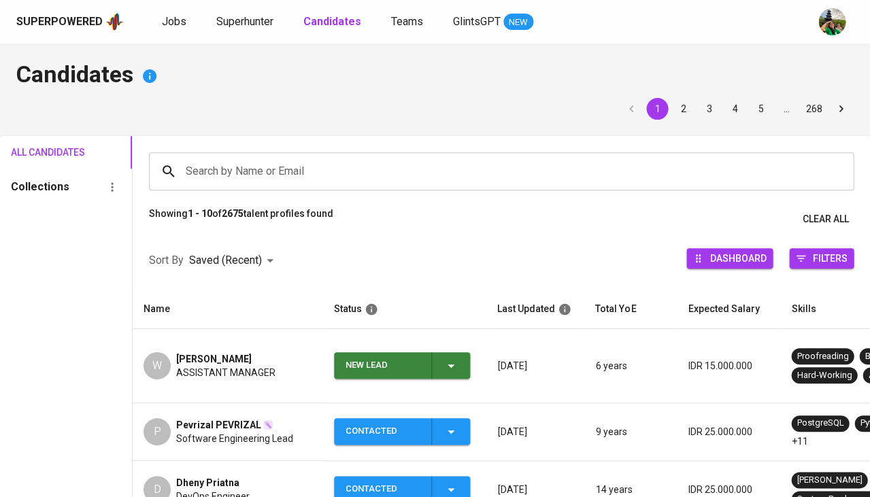
click at [449, 376] on td "New Lead" at bounding box center [404, 366] width 163 height 74
click at [454, 358] on icon "button" at bounding box center [451, 366] width 16 height 16
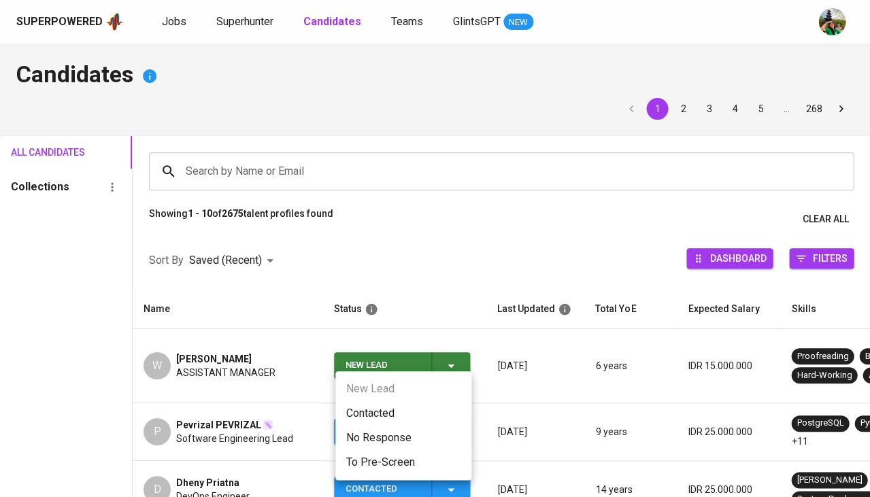
click at [392, 420] on li "Contacted" at bounding box center [403, 413] width 136 height 24
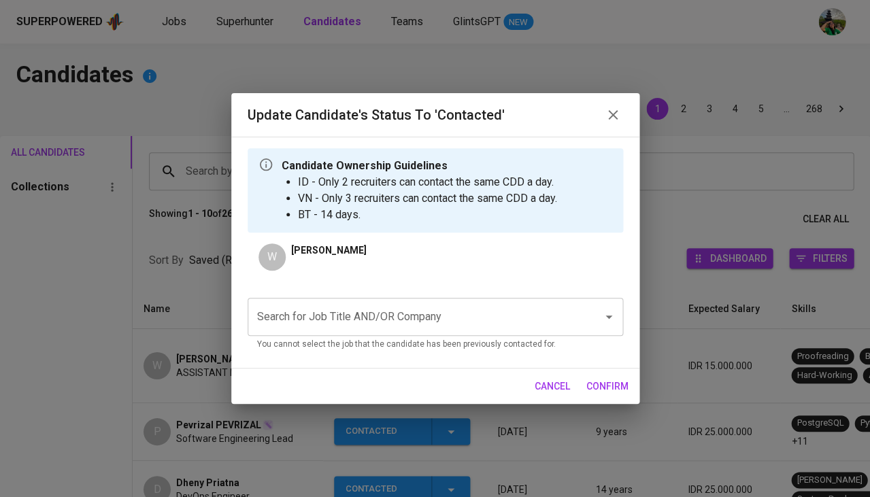
click at [394, 287] on div "Search for Job Title AND/OR Company Search for Job Title AND/OR Company You can…" at bounding box center [435, 322] width 375 height 70
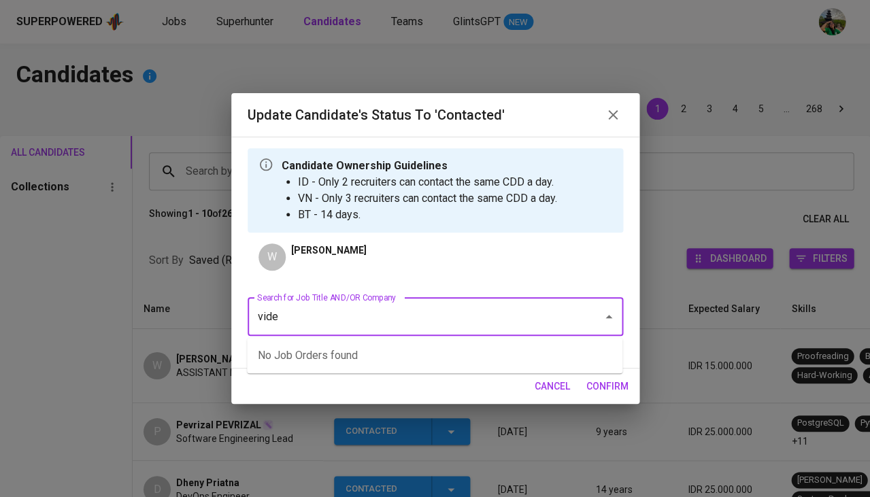
type input "video"
type input "animation"
type input "impetus"
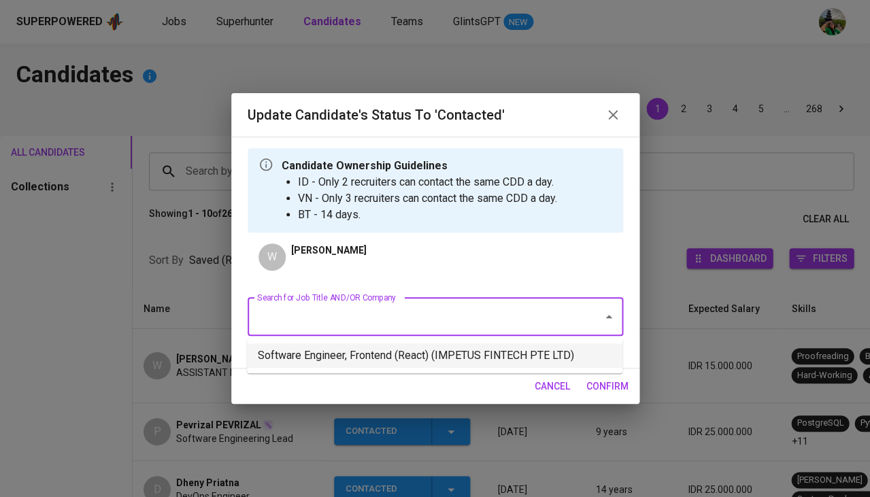
click at [376, 350] on li "Software Engineer, Frontend (React) (IMPETUS FINTECH PTE LTD)" at bounding box center [434, 355] width 375 height 24
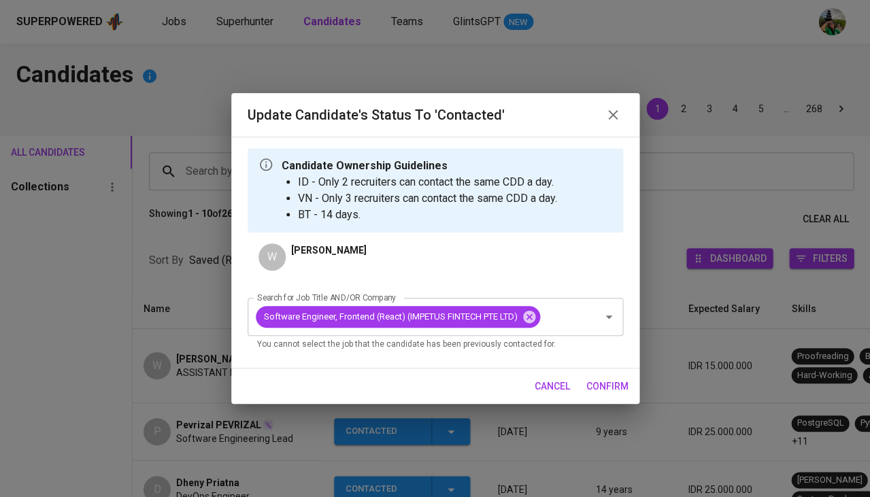
click at [628, 380] on button "confirm" at bounding box center [607, 386] width 53 height 25
